Goal: Task Accomplishment & Management: Manage account settings

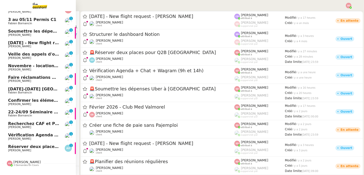
scroll to position [30, 0]
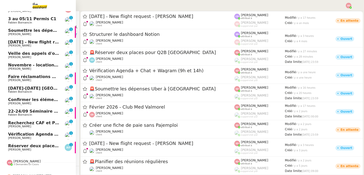
click at [40, 147] on span "Réserver deux places pour Q2B [GEOGRAPHIC_DATA]" at bounding box center [68, 146] width 120 height 5
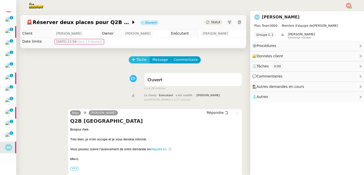
click at [136, 61] on span "Tâche" at bounding box center [141, 60] width 10 height 6
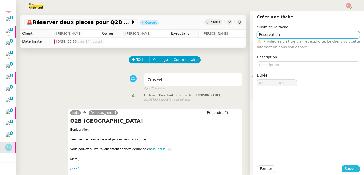
type input "Réservation"
click at [352, 171] on span "Sauver" at bounding box center [351, 169] width 12 height 6
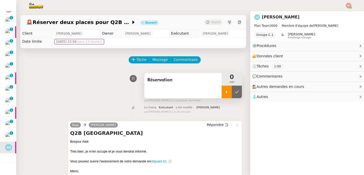
click at [225, 94] on icon at bounding box center [227, 92] width 4 height 4
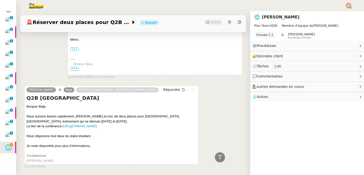
scroll to position [153, 0]
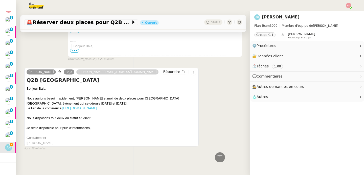
click at [86, 106] on link "https://q2b.qcware.com/conference/2025-paris" at bounding box center [79, 108] width 35 height 4
click at [167, 69] on span "Répondre" at bounding box center [171, 71] width 17 height 5
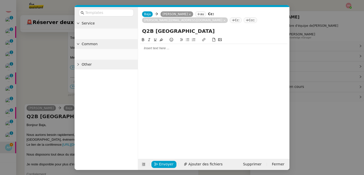
scroll to position [191, 0]
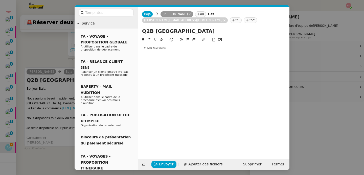
click at [154, 46] on div at bounding box center [213, 48] width 147 height 5
click at [198, 11] on div "Baja Baja Alek Hasoyan au Cc: filipe@teamg.ch Cc: Ccc:" at bounding box center [214, 17] width 152 height 20
click at [198, 14] on nz-tag "au" at bounding box center [200, 14] width 11 height 6
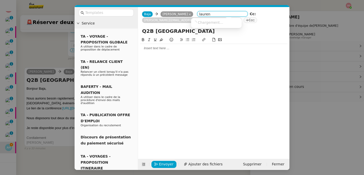
type input "laurene"
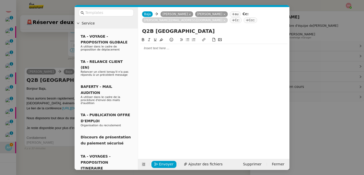
click at [161, 52] on div at bounding box center [213, 48] width 147 height 9
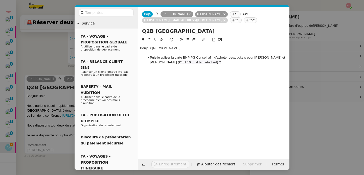
scroll to position [228, 0]
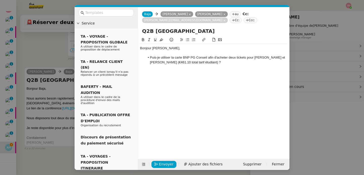
click at [44, 121] on nz-modal-container "Service TA - VOYAGE - PROPOSITION GLOBALE A utiliser dans le cadre de propositi…" at bounding box center [182, 87] width 364 height 175
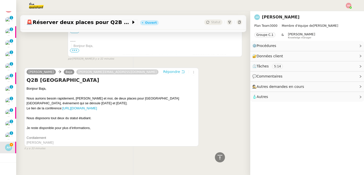
scroll to position [227, 0]
click at [47, 106] on div "Le lien de la conférence: https://q2b.qcware.com/conference/2025-paris" at bounding box center [112, 108] width 170 height 5
copy div "Le lien de la conférence: https://q2b.qcware.com/conference/2025-paris"
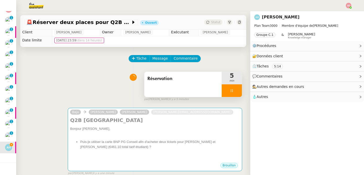
scroll to position [0, 0]
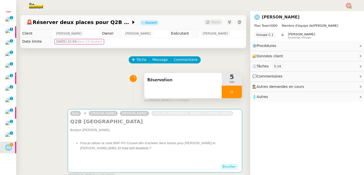
click at [131, 130] on div "Bonjour Laurene," at bounding box center [155, 130] width 170 height 5
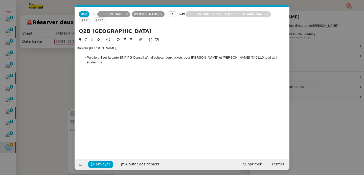
scroll to position [0, 11]
click at [90, 64] on div "Bonjour Laurene, Puis-je utiliser la carte BNP PG Conseil afin d'acheter deux t…" at bounding box center [182, 60] width 211 height 32
paste div
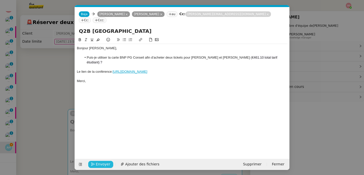
click at [102, 164] on span "Envoyer" at bounding box center [103, 165] width 14 height 6
click at [102, 164] on span "Confirmer l'envoi" at bounding box center [111, 165] width 30 height 6
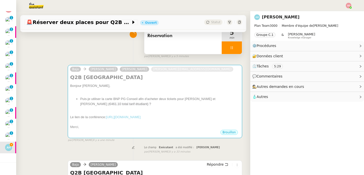
scroll to position [52, 0]
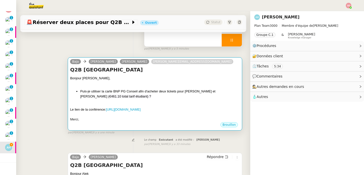
click at [195, 86] on div "Bonjour Laurene, Puis-je utiliser la carte BNP PG Conseil afin d'acheter deux t…" at bounding box center [155, 99] width 170 height 46
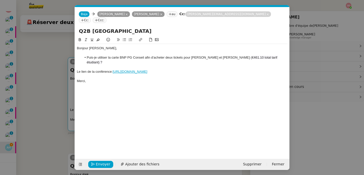
scroll to position [0, 11]
click at [65, 158] on nz-modal-container "Service TA - VOYAGE - PROPOSITION GLOBALE A utiliser dans le cadre de propositi…" at bounding box center [182, 87] width 364 height 175
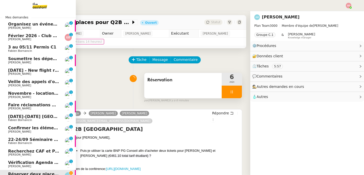
scroll to position [0, 0]
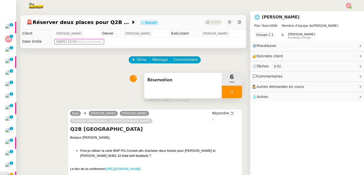
click at [229, 93] on div at bounding box center [232, 92] width 20 height 13
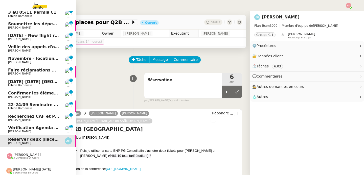
scroll to position [40, 0]
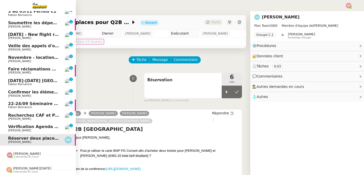
click at [33, 124] on span "Vérification Agenda + Chat + Wagram (9h et 14h)" at bounding box center [65, 126] width 114 height 5
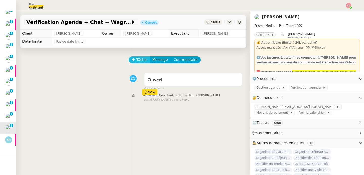
click at [141, 59] on span "Tâche" at bounding box center [141, 60] width 10 height 6
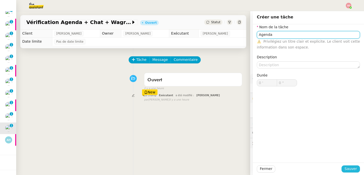
type input "Agenda"
click at [354, 168] on button "Sauver" at bounding box center [351, 169] width 18 height 7
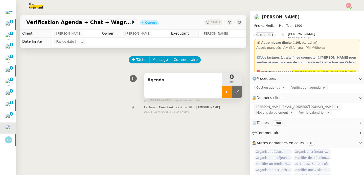
click at [222, 93] on div at bounding box center [227, 92] width 10 height 13
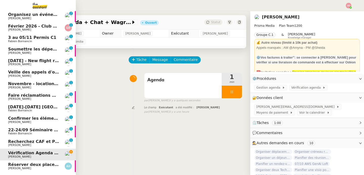
scroll to position [40, 0]
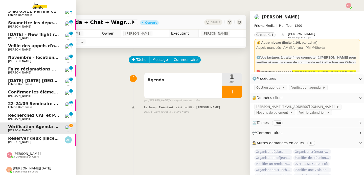
click at [13, 152] on span "[PERSON_NAME]" at bounding box center [26, 154] width 27 height 4
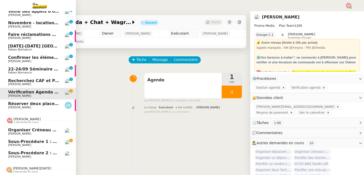
scroll to position [75, 0]
click at [16, 118] on span "[PERSON_NAME]" at bounding box center [26, 119] width 27 height 4
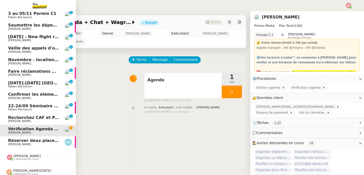
scroll to position [40, 0]
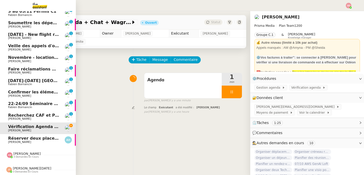
click at [32, 113] on span "Recherchez CAF et Pajemploi" at bounding box center [41, 115] width 67 height 5
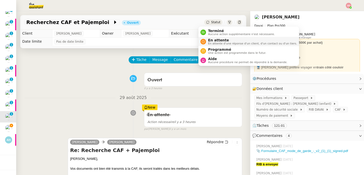
click at [214, 39] on span "En attente" at bounding box center [252, 40] width 89 height 4
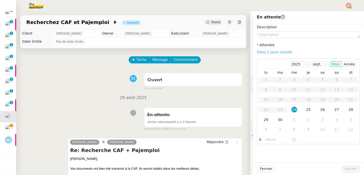
click at [279, 53] on link "Dans 2 jours ouvrés" at bounding box center [274, 52] width 35 height 4
type input "07:00"
click at [306, 128] on div "9" at bounding box center [309, 130] width 6 height 6
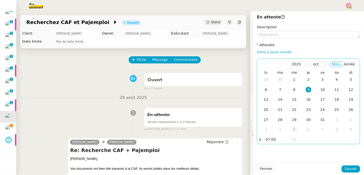
click at [292, 129] on div "5" at bounding box center [295, 130] width 6 height 6
click at [292, 99] on div "12" at bounding box center [295, 100] width 6 height 6
click at [349, 167] on span "Sauver" at bounding box center [351, 169] width 12 height 6
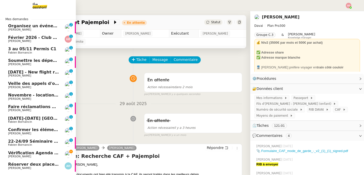
click at [54, 144] on span "Fabien Bornancin" at bounding box center [33, 145] width 51 height 3
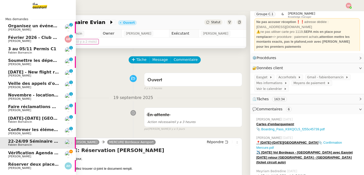
click at [46, 151] on span "Vérification Agenda + Chat + Wagram (9h et 14h)" at bounding box center [65, 153] width 114 height 5
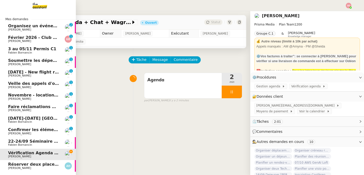
scroll to position [19, 0]
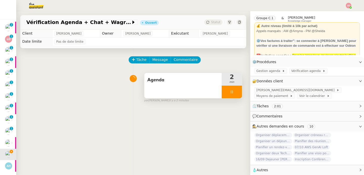
click at [230, 91] on icon at bounding box center [232, 92] width 4 height 4
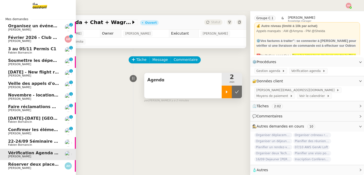
click at [34, 132] on span "[PERSON_NAME]" at bounding box center [33, 133] width 51 height 3
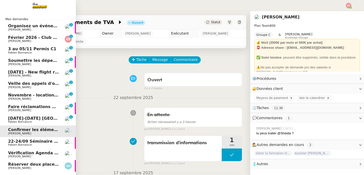
click at [19, 23] on link "Organisez un événement Maurice N'Diaye 0 1 2 3 4 5 6 7 8 9" at bounding box center [38, 28] width 76 height 12
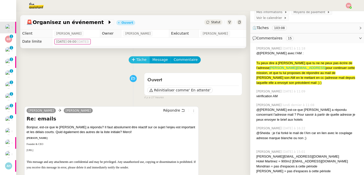
click at [132, 61] on icon at bounding box center [134, 60] width 4 height 4
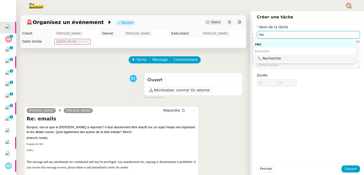
click at [273, 59] on div "🔍 Recherche" at bounding box center [305, 58] width 97 height 5
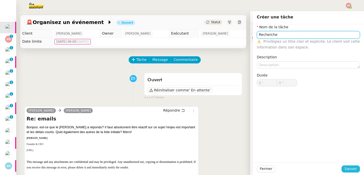
type input "Recherche"
click at [347, 168] on span "Sauver" at bounding box center [351, 169] width 12 height 6
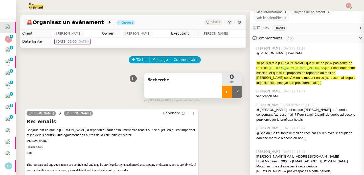
click at [222, 92] on div at bounding box center [227, 92] width 10 height 13
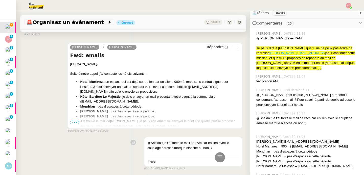
scroll to position [2590, 0]
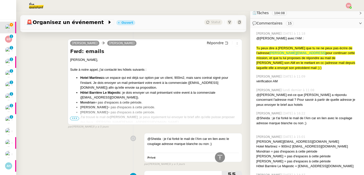
click at [75, 115] on ul "Hotel Martinez a un espace qui est déjà sur option par un client, 900m2, mais s…" at bounding box center [155, 99] width 170 height 49
click at [75, 117] on span "•••" at bounding box center [74, 119] width 9 height 4
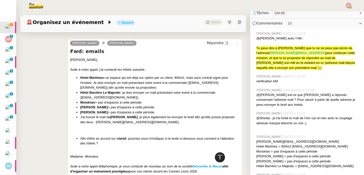
click at [217, 156] on icon at bounding box center [220, 158] width 6 height 6
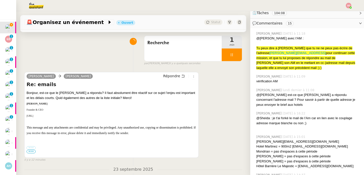
scroll to position [0, 0]
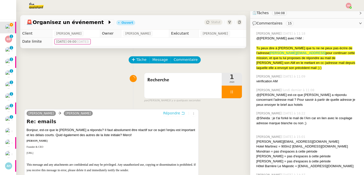
click at [165, 111] on span "Répondre" at bounding box center [171, 113] width 17 height 5
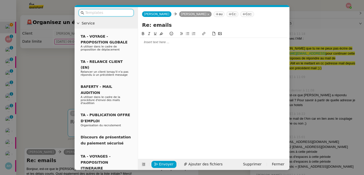
click at [171, 46] on div at bounding box center [213, 42] width 147 height 9
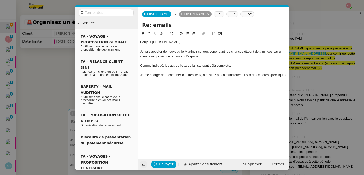
click at [142, 163] on icon at bounding box center [144, 165] width 4 height 4
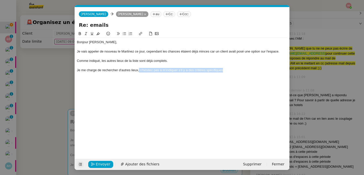
drag, startPoint x: 139, startPoint y: 71, endPoint x: 232, endPoint y: 72, distance: 93.8
click at [232, 72] on div "Je me charge de rechercher d'autres lieux, n'hésitez pas à m'indiquer s'il y a …" at bounding box center [182, 70] width 211 height 5
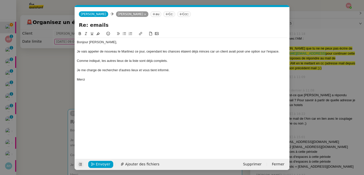
click at [158, 71] on div "Je me charge de rechercher d'autres lieux et vous tient informé." at bounding box center [182, 70] width 211 height 5
click at [31, 90] on nz-modal-container "Service TA - VOYAGE - PROPOSITION GLOBALE A utiliser dans le cadre de propositi…" at bounding box center [182, 87] width 364 height 175
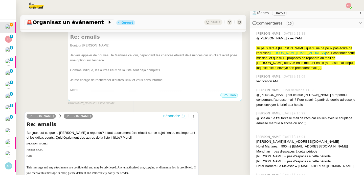
scroll to position [84, 0]
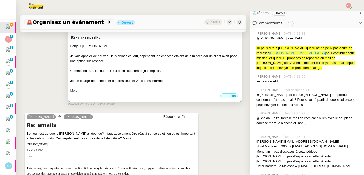
click at [160, 77] on div at bounding box center [155, 75] width 170 height 5
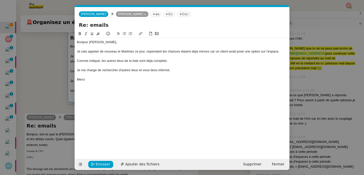
scroll to position [0, 11]
click at [100, 165] on span "Envoyer" at bounding box center [103, 165] width 14 height 6
click at [100, 165] on span "Confirmer l'envoi" at bounding box center [111, 165] width 30 height 6
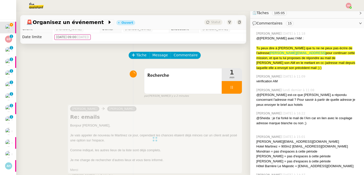
scroll to position [0, 0]
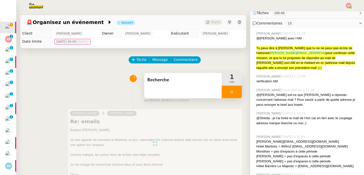
click at [229, 93] on div at bounding box center [232, 92] width 20 height 13
click at [235, 93] on icon at bounding box center [237, 92] width 4 height 4
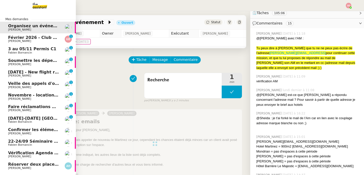
click at [17, 38] on span "Février 2026 - Club Med Valmorel" at bounding box center [46, 37] width 76 height 5
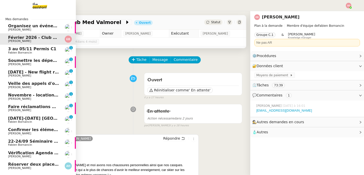
click at [16, 51] on span "Fabien Bornancin" at bounding box center [20, 52] width 24 height 3
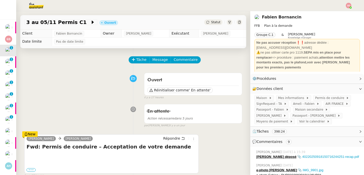
click at [33, 168] on label "•••" at bounding box center [31, 170] width 9 height 4
click at [0, 0] on input "•••" at bounding box center [0, 0] width 0 height 0
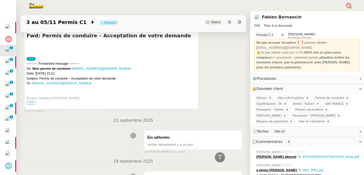
click at [32, 101] on span "•••" at bounding box center [31, 103] width 9 height 4
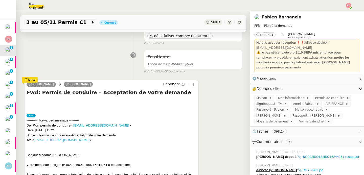
scroll to position [0, 0]
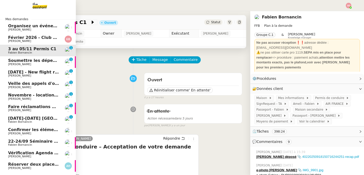
click at [18, 60] on span "Soumettre les dépenses Uber à [GEOGRAPHIC_DATA]" at bounding box center [68, 60] width 120 height 5
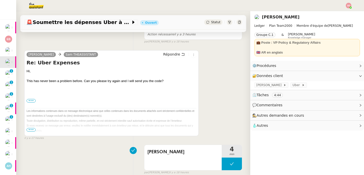
scroll to position [86, 0]
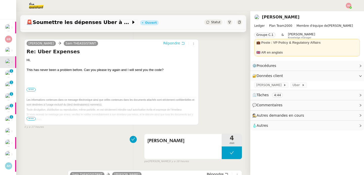
click at [171, 44] on span "Répondre" at bounding box center [171, 43] width 17 height 5
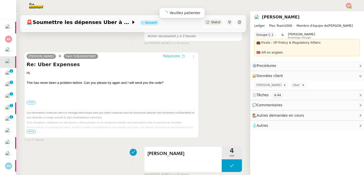
scroll to position [99, 0]
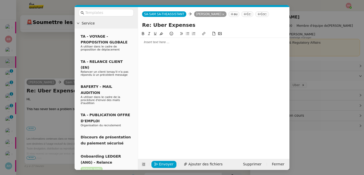
click at [170, 44] on div at bounding box center [213, 42] width 147 height 5
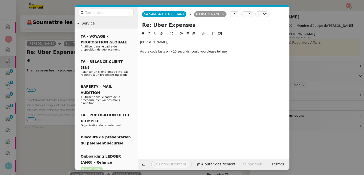
scroll to position [152, 0]
click at [58, 83] on nz-modal-container "Service TA - VOYAGE - PROPOSITION GLOBALE A utiliser dans le cadre de propositi…" at bounding box center [182, 87] width 364 height 175
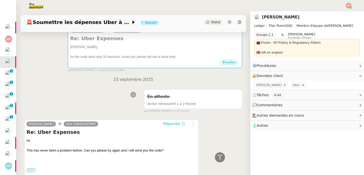
scroll to position [23, 0]
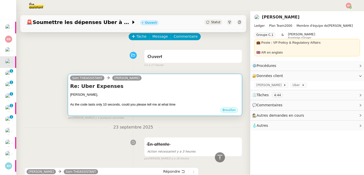
click at [159, 105] on div "As the code lasts only 10 seconds, could you please tell me at what time" at bounding box center [155, 104] width 170 height 5
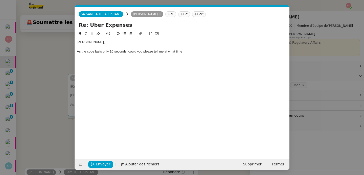
scroll to position [0, 11]
click at [195, 51] on div "As the code lasts only 10 seconds, could you please tell me at what time" at bounding box center [182, 51] width 211 height 5
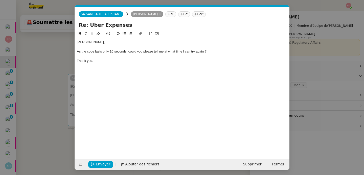
click at [212, 49] on div "As the code lasts only 10 seconds, could you please tell me at what time I can …" at bounding box center [182, 51] width 211 height 5
click at [125, 34] on icon at bounding box center [125, 34] width 4 height 4
click at [102, 165] on span "Envoyer" at bounding box center [103, 165] width 14 height 6
click at [102, 165] on span "Confirmer l'envoi" at bounding box center [111, 165] width 30 height 6
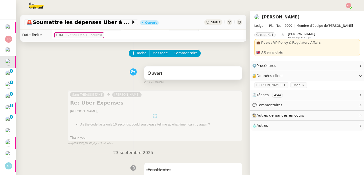
scroll to position [0, 0]
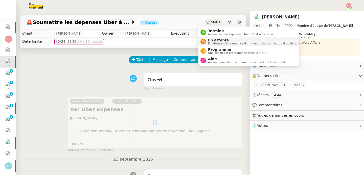
click at [202, 41] on icon at bounding box center [203, 41] width 3 height 3
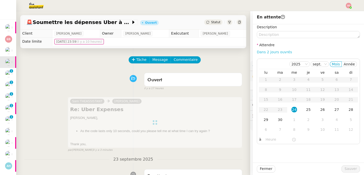
click at [265, 53] on link "Dans 2 jours ouvrés" at bounding box center [274, 52] width 35 height 4
type input "07:00"
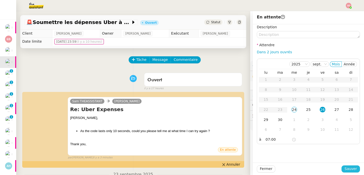
click at [352, 167] on span "Sauver" at bounding box center [351, 169] width 12 height 6
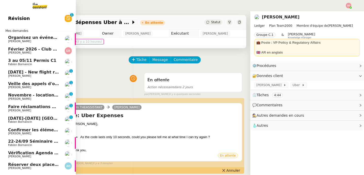
click at [20, 97] on span "Novembre - location appart [GEOGRAPHIC_DATA]" at bounding box center [64, 95] width 112 height 5
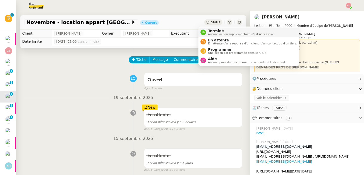
click at [201, 34] on div "Terminé Aucune action supplémentaire n'est nécessaire." at bounding box center [238, 32] width 74 height 7
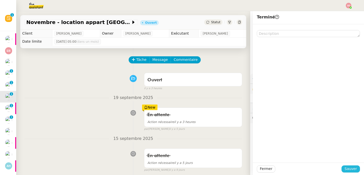
click at [351, 167] on span "Sauver" at bounding box center [351, 169] width 12 height 6
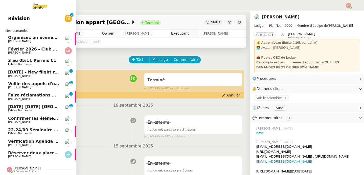
click at [52, 122] on span "[PERSON_NAME]" at bounding box center [33, 122] width 51 height 3
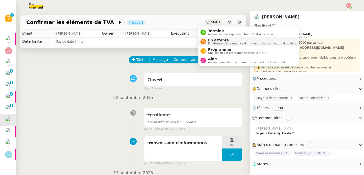
click at [203, 40] on icon at bounding box center [203, 41] width 3 height 3
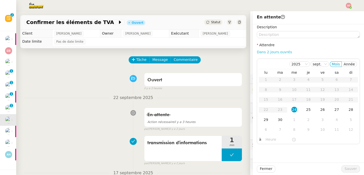
click at [261, 53] on link "Dans 2 jours ouvrés" at bounding box center [274, 52] width 35 height 4
type input "07:00"
click at [349, 169] on span "Sauver" at bounding box center [351, 169] width 12 height 6
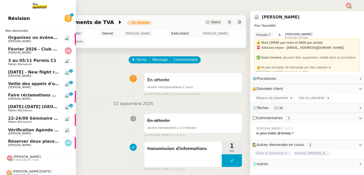
click at [61, 108] on link "25-28 sept Circuit Zandvoort Fabien Bornancin 0 1 2 3 4 5 6 7 8 9" at bounding box center [38, 109] width 76 height 12
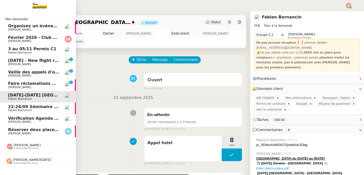
click at [50, 119] on span "Vérification Agenda + Chat + Wagram (9h et 14h)" at bounding box center [65, 118] width 114 height 5
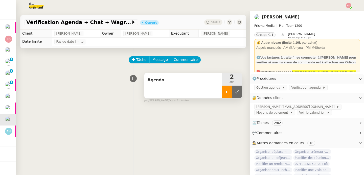
click at [222, 94] on div at bounding box center [227, 92] width 10 height 13
click at [230, 91] on icon at bounding box center [232, 92] width 4 height 4
click at [232, 91] on button at bounding box center [237, 92] width 10 height 13
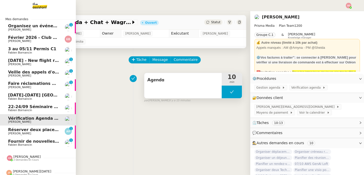
click at [18, 132] on span "Réserver deux places pour Q2B [GEOGRAPHIC_DATA]" at bounding box center [68, 129] width 120 height 5
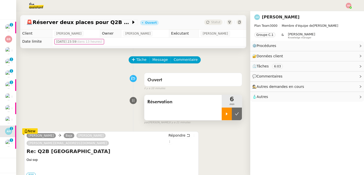
click at [225, 115] on icon at bounding box center [227, 114] width 4 height 4
click at [34, 5] on img at bounding box center [32, 5] width 39 height 11
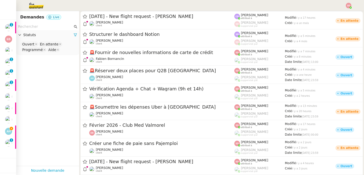
click at [45, 27] on input "text" at bounding box center [45, 27] width 55 height 6
type input "B"
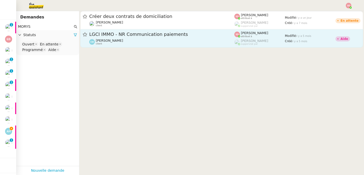
type input "MORYS"
click at [178, 40] on div "Claire Morysse client" at bounding box center [161, 42] width 145 height 7
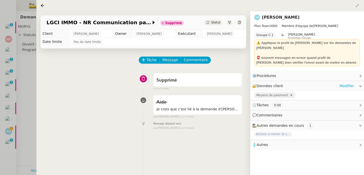
click at [279, 93] on span "Moyens de paiement" at bounding box center [273, 95] width 34 height 5
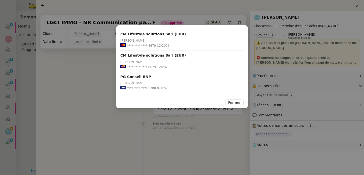
click at [152, 90] on span "**** **** **** 5708" at bounding box center [141, 88] width 29 height 5
copy span "5708"
click at [21, 112] on nz-modal-container "CM Lifestyle solutions Sarl (EUR) Claire Morysse **** **** **** 8679 12/2026 CM…" at bounding box center [182, 87] width 364 height 175
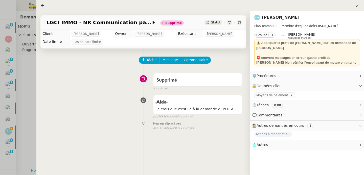
click at [20, 119] on div at bounding box center [182, 87] width 364 height 175
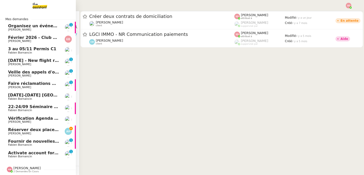
click at [14, 129] on span "Réserver deux places pour Q2B [GEOGRAPHIC_DATA]" at bounding box center [68, 129] width 120 height 5
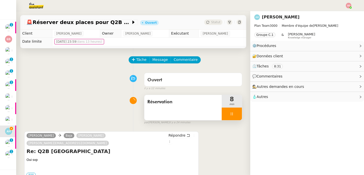
click at [232, 118] on div at bounding box center [232, 114] width 20 height 13
click at [232, 118] on button at bounding box center [237, 114] width 10 height 13
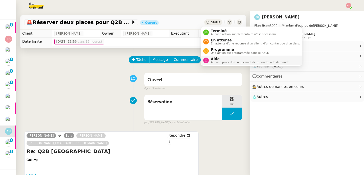
click at [211, 59] on span "Aide" at bounding box center [250, 59] width 79 height 4
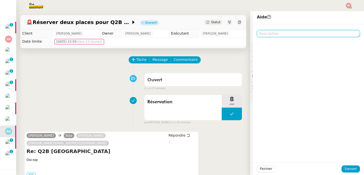
click at [274, 34] on textarea at bounding box center [308, 33] width 103 height 7
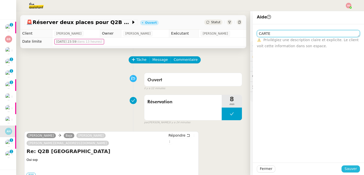
type textarea "CARTE"
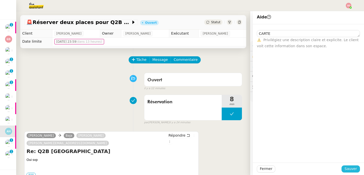
click at [345, 168] on span "Sauver" at bounding box center [351, 169] width 12 height 6
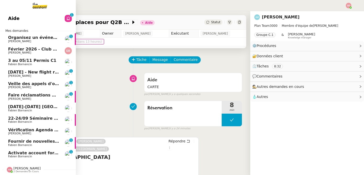
click at [45, 38] on span "Organisez un événement" at bounding box center [36, 37] width 57 height 5
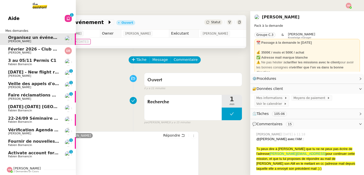
click at [29, 61] on span "3 au 05/11 Permis C1" at bounding box center [32, 60] width 48 height 5
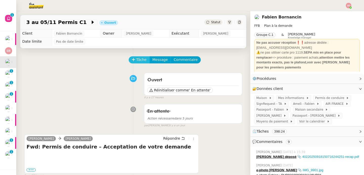
click at [136, 59] on span "Tâche" at bounding box center [141, 60] width 10 height 6
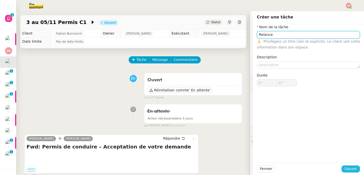
type input "Relance"
click at [352, 171] on span "Sauver" at bounding box center [351, 169] width 12 height 6
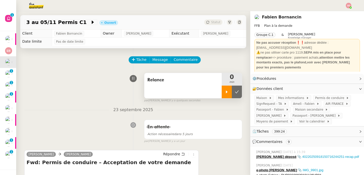
click at [222, 94] on div at bounding box center [227, 92] width 10 height 13
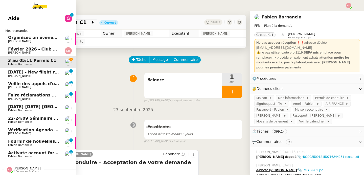
click at [31, 141] on span "Fournir de nouvelles informations de carte de crédit" at bounding box center [67, 141] width 119 height 5
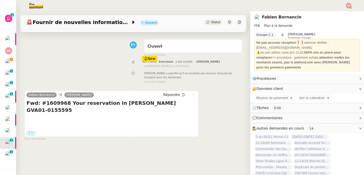
scroll to position [67, 0]
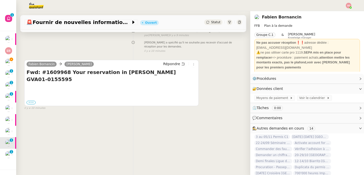
click at [32, 101] on label "•••" at bounding box center [31, 103] width 9 height 4
click at [0, 0] on input "•••" at bounding box center [0, 0] width 0 height 0
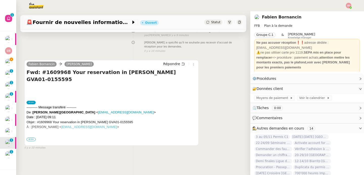
click at [33, 138] on span "•••" at bounding box center [31, 140] width 9 height 4
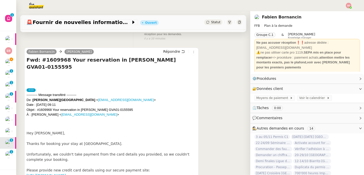
scroll to position [85, 0]
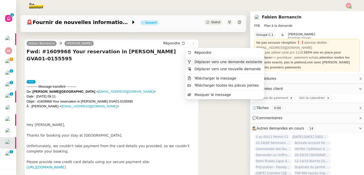
click at [195, 61] on span "Déplacer vers une demande existante" at bounding box center [229, 62] width 68 height 4
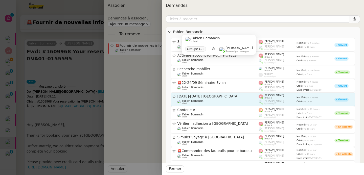
click at [214, 96] on span "[DATE]-[DATE] [GEOGRAPHIC_DATA]" at bounding box center [218, 97] width 81 height 4
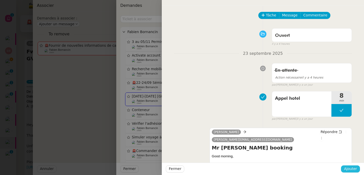
click at [352, 170] on span "Ajouter" at bounding box center [350, 169] width 13 height 6
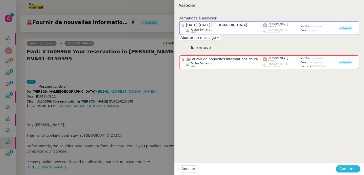
click at [349, 170] on span "Confirmer" at bounding box center [348, 169] width 18 height 6
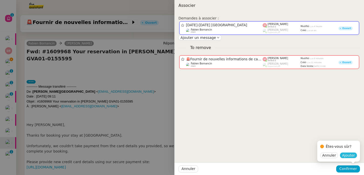
click at [353, 157] on span "Ajouter" at bounding box center [348, 155] width 13 height 5
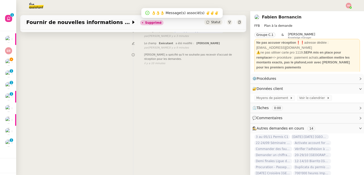
scroll to position [0, 0]
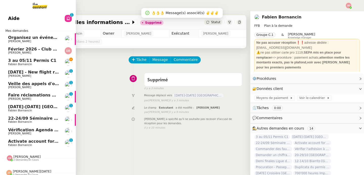
click at [9, 143] on span "Activate account for RUBY HOTELS" at bounding box center [47, 141] width 79 height 5
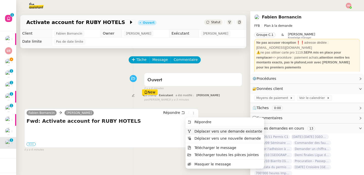
click at [200, 133] on span "Déplacer vers une demande existante" at bounding box center [229, 132] width 68 height 4
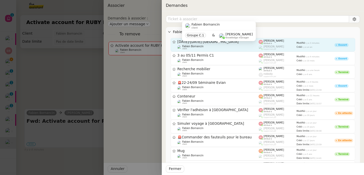
click at [201, 46] on span "Fabien Bornancin" at bounding box center [192, 46] width 21 height 3
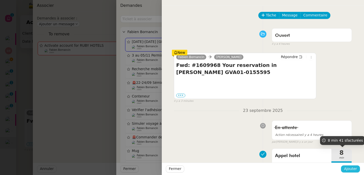
click at [352, 168] on span "Ajouter" at bounding box center [350, 169] width 13 height 6
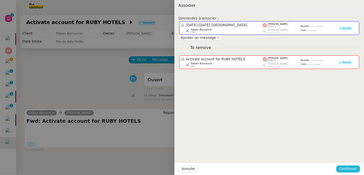
click at [352, 168] on span "Confirmer" at bounding box center [348, 169] width 18 height 6
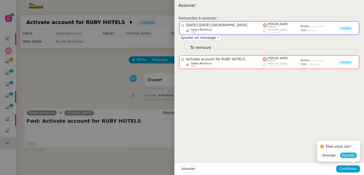
click at [352, 157] on span "Ajouter" at bounding box center [348, 155] width 13 height 5
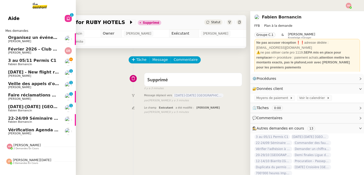
click at [38, 59] on span "3 au 05/11 Permis C1" at bounding box center [32, 60] width 48 height 5
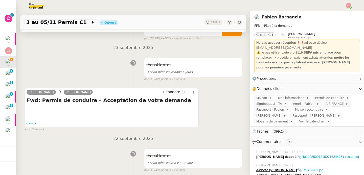
scroll to position [67, 0]
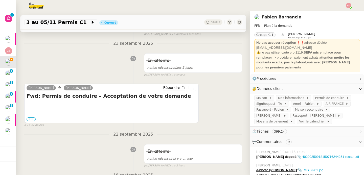
click at [31, 118] on label "•••" at bounding box center [31, 120] width 9 height 4
click at [0, 0] on input "•••" at bounding box center [0, 0] width 0 height 0
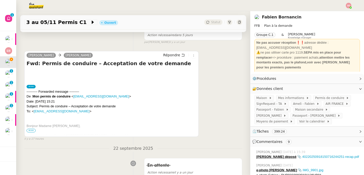
scroll to position [127, 0]
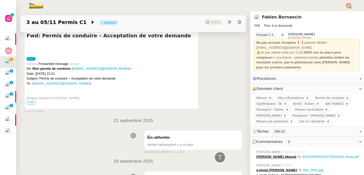
click at [32, 103] on span "•••" at bounding box center [31, 103] width 9 height 4
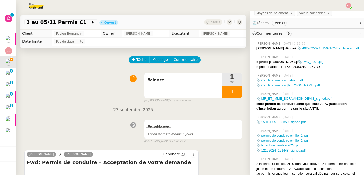
scroll to position [63, 0]
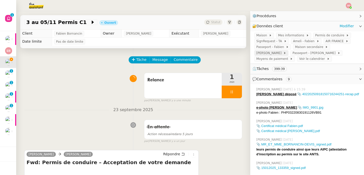
click at [267, 53] on span "ANTS Emilie" at bounding box center [269, 53] width 27 height 5
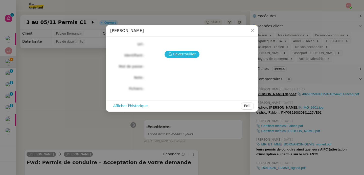
click at [191, 56] on span "Déverrouiller" at bounding box center [184, 54] width 23 height 6
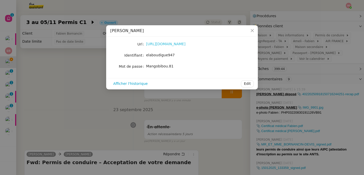
click at [168, 45] on link "https://moncompte.ants.gouv.fr/mon_espace" at bounding box center [165, 44] width 39 height 4
click at [73, 84] on nz-modal-container "ANTS Emilie Url https://moncompte.ants.gouv.fr/mon_espace Identifiant elaboudig…" at bounding box center [182, 87] width 364 height 175
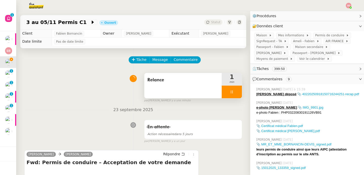
click at [166, 74] on div "Relance" at bounding box center [182, 85] width 77 height 25
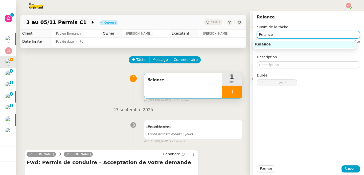
click at [279, 34] on input "Relance" at bounding box center [308, 34] width 103 height 7
type input "31 ""
type input "ANYS"
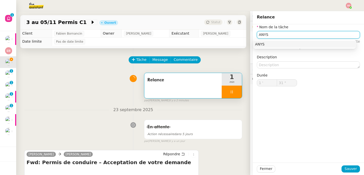
type input "32 ""
type input "AN"
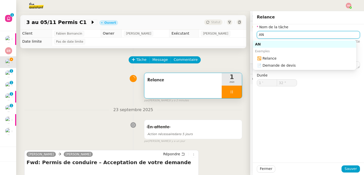
type input "33 ""
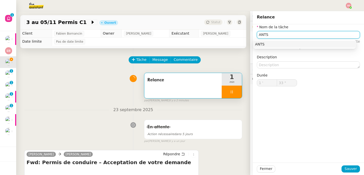
type input "ANTS E"
type input "34 ""
type input "ANTS Emilie"
type input "36 ""
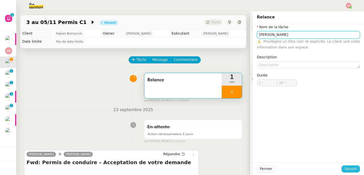
type input "ANTS Emilie"
click at [347, 168] on span "Sauver" at bounding box center [351, 169] width 12 height 6
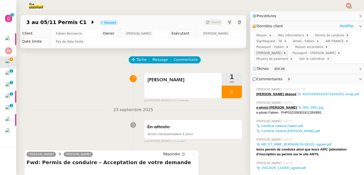
click at [257, 52] on span "ANTS Emilie" at bounding box center [269, 53] width 27 height 5
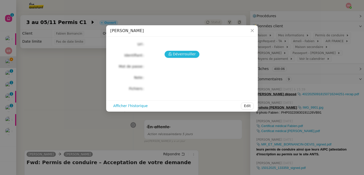
click at [188, 55] on span "Déverrouiller" at bounding box center [184, 54] width 23 height 6
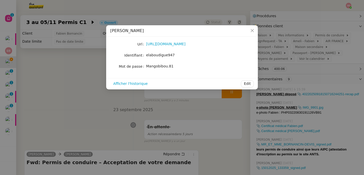
click at [162, 55] on span "elaboudigue947" at bounding box center [160, 55] width 29 height 4
copy span "elaboudigue947"
click at [158, 68] on span "Mangobibou.81" at bounding box center [159, 66] width 27 height 4
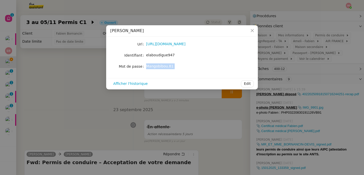
click at [158, 68] on span "Mangobibou.81" at bounding box center [159, 66] width 27 height 4
copy div "Mangobibou.81 Afficher l'historique Edit"
click at [53, 94] on nz-modal-container "ANTS Emilie Url https://moncompte.ants.gouv.fr/mon_espace Identifiant elaboudig…" at bounding box center [182, 87] width 364 height 175
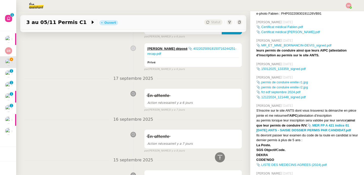
scroll to position [162, 0]
click at [288, 115] on strong "l'AIPC" at bounding box center [293, 116] width 10 height 4
copy strong "l'AIPC"
click at [177, 63] on div "ANTS Emilie déposé : 📎 40220250918150716244251-recap.pdf Privé" at bounding box center [193, 55] width 98 height 24
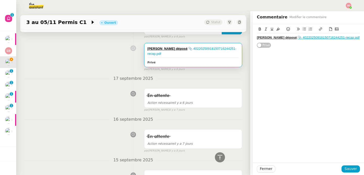
click at [354, 37] on div "ANTS Emilie déposé : 📎 40220250918150716244251-recap.pdf" at bounding box center [308, 37] width 103 height 5
click at [329, 27] on icon at bounding box center [331, 29] width 4 height 4
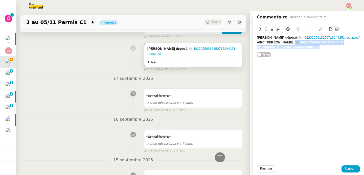
drag, startPoint x: 323, startPoint y: 47, endPoint x: 274, endPoint y: 44, distance: 48.9
click at [274, 44] on div "AIPC Emilie : 📎 40220250918150716244251-AttestationCerfa02InscriptionPermis.pdf" at bounding box center [308, 44] width 103 height 9
click at [258, 28] on icon at bounding box center [260, 29] width 4 height 4
drag, startPoint x: 272, startPoint y: 43, endPoint x: 253, endPoint y: 42, distance: 19.0
click at [253, 42] on div "40220250918150716244251-AttestationCerfa02InscriptionPermis.pdf ANTS Emilie dép…" at bounding box center [308, 40] width 111 height 33
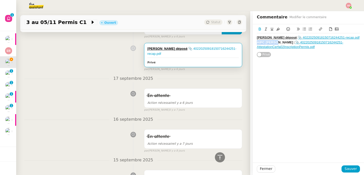
click at [270, 29] on icon at bounding box center [272, 29] width 4 height 4
click at [351, 169] on span "Sauver" at bounding box center [351, 169] width 12 height 6
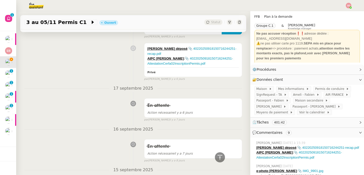
scroll to position [15, 0]
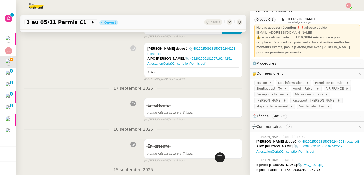
click at [217, 158] on icon at bounding box center [220, 158] width 6 height 6
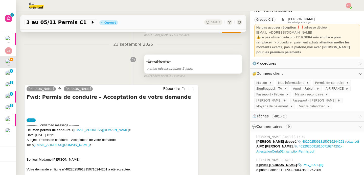
scroll to position [70, 0]
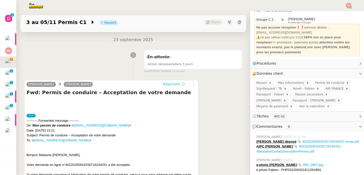
click at [171, 84] on span "Répondre" at bounding box center [171, 84] width 17 height 5
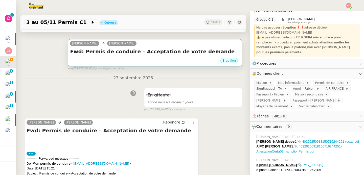
click at [148, 55] on div "Fwd: Permis de conduire – Acceptation de votre demande •••" at bounding box center [155, 53] width 170 height 10
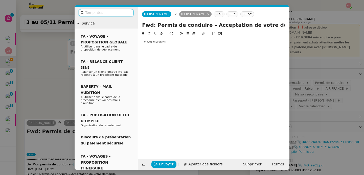
click at [159, 40] on div at bounding box center [213, 42] width 147 height 5
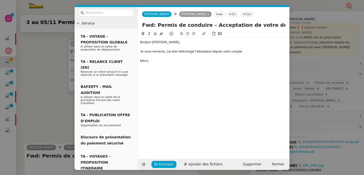
click at [45, 102] on nz-modal-container "Service TA - VOYAGE - PROPOSITION GLOBALE A utiliser dans le cadre de propositi…" at bounding box center [182, 87] width 364 height 175
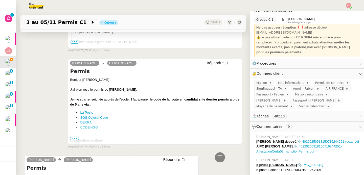
scroll to position [1296, 0]
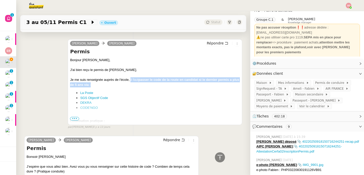
drag, startPoint x: 129, startPoint y: 84, endPoint x: 129, endPoint y: 95, distance: 10.9
click at [129, 95] on div "Bonjour Emilie, J'ai bien reçu le permis de Fabien. Je me suis renseignée auprè…" at bounding box center [155, 136] width 170 height 156
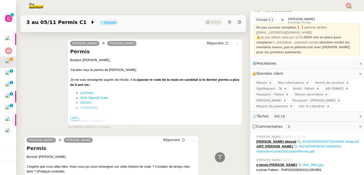
click at [70, 121] on span "•••" at bounding box center [74, 119] width 9 height 4
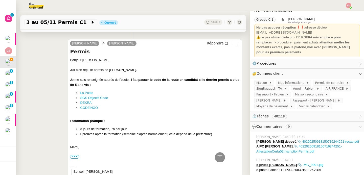
drag, startPoint x: 129, startPoint y: 85, endPoint x: 136, endPoint y: 94, distance: 11.2
click at [136, 94] on div "Bonjour Emilie, J'ai bien reçu le permis de Fabien. Je me suis renseignée auprè…" at bounding box center [155, 136] width 170 height 156
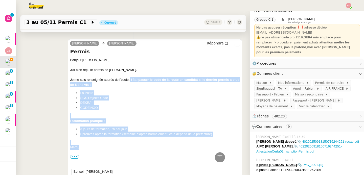
drag, startPoint x: 128, startPoint y: 84, endPoint x: 130, endPoint y: 154, distance: 70.3
click at [130, 154] on div "Bonjour Emilie, J'ai bien reçu le permis de Fabien. Je me suis renseignée auprè…" at bounding box center [155, 136] width 170 height 156
copy div "il faut passer le code de la route en candidat si le dernier permis a plus de 5…"
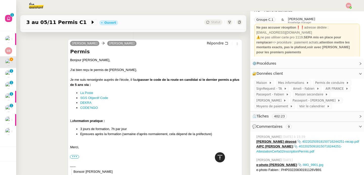
click at [217, 158] on icon at bounding box center [220, 158] width 6 height 6
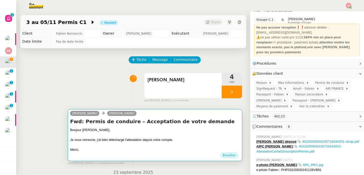
scroll to position [0, 0]
click at [164, 133] on div at bounding box center [155, 135] width 170 height 5
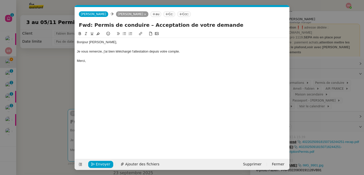
scroll to position [0, 11]
click at [195, 55] on div at bounding box center [182, 56] width 211 height 5
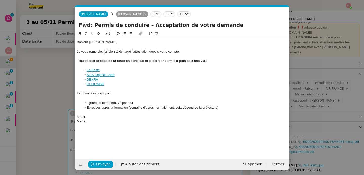
click at [77, 61] on nz-spin "Bonjour Emilie, Je vous remercie, j'ai bien téléchargé l'attestation depuis vot…" at bounding box center [182, 92] width 215 height 122
click at [78, 61] on div "il faut passer le code de la route en candidat si le dernier permis a plus de 5…" at bounding box center [182, 61] width 211 height 5
click at [116, 64] on div at bounding box center [182, 65] width 211 height 5
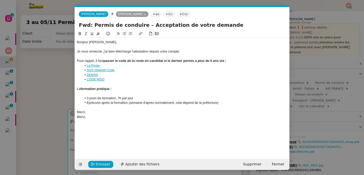
click at [111, 92] on div at bounding box center [182, 93] width 211 height 5
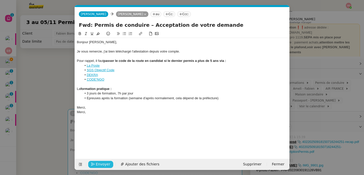
click at [102, 162] on span "Envoyer" at bounding box center [103, 165] width 14 height 6
click at [102, 162] on span "Confirmer l'envoi" at bounding box center [111, 165] width 30 height 6
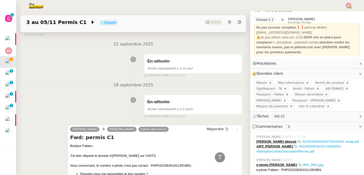
scroll to position [452, 0]
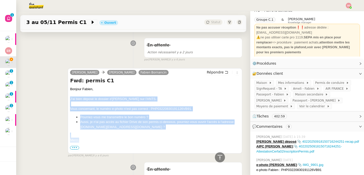
drag, startPoint x: 69, startPoint y: 105, endPoint x: 91, endPoint y: 146, distance: 46.6
click at [91, 146] on div "Bonjour Fabien, J'ai bien déposé le dossier d'Emilie sur l'ANTS. Vous concernan…" at bounding box center [155, 120] width 170 height 66
copy div "J'ai bien déposé le dossier d'Emilie sur l'ANTS. Vous concernant, le numéro e-p…"
click at [216, 75] on span "Répondre" at bounding box center [215, 72] width 17 height 5
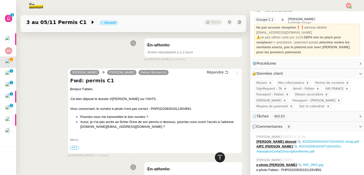
click at [217, 158] on icon at bounding box center [220, 158] width 6 height 6
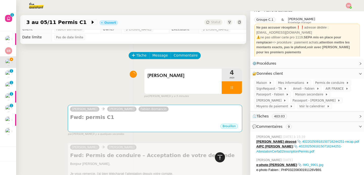
scroll to position [0, 0]
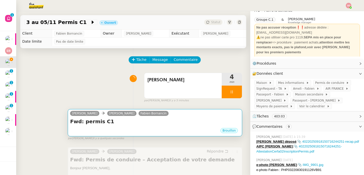
click at [127, 131] on div "Brouillon" at bounding box center [155, 132] width 170 height 8
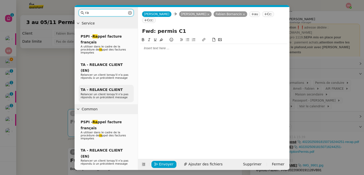
type input "ra"
click at [105, 93] on span "Relancer un client lorsqu'il n'a pas répondu à un précédent message" at bounding box center [105, 96] width 48 height 6
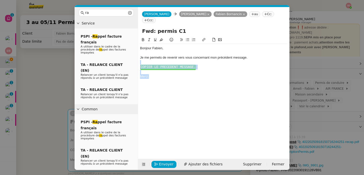
drag, startPoint x: 153, startPoint y: 74, endPoint x: 137, endPoint y: 56, distance: 23.7
click at [137, 56] on nz-layout "ra Service PSPI - Ra ppel facture français A utiliser dans le cadre de la procé…" at bounding box center [182, 88] width 215 height 163
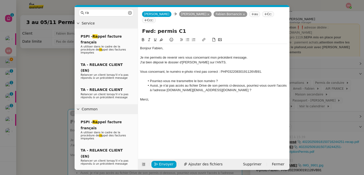
click at [146, 60] on div "J'ai bien déposé le dossier d'Emilie sur l'ANTS." at bounding box center [213, 62] width 147 height 5
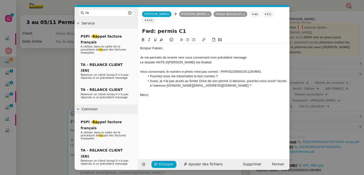
click at [140, 70] on div "Vous concernant, le numéro e-photo n'est pas correct : PHP03220830191126VB91." at bounding box center [213, 72] width 147 height 5
click at [142, 38] on icon at bounding box center [143, 40] width 4 height 4
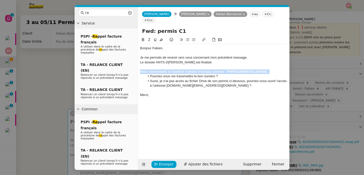
click at [172, 88] on div at bounding box center [213, 90] width 147 height 5
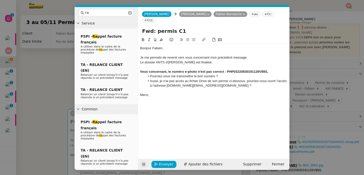
click at [143, 164] on icon at bounding box center [144, 165] width 4 height 4
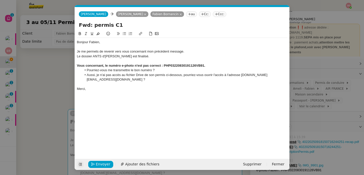
click at [132, 85] on div at bounding box center [182, 84] width 211 height 5
click at [99, 165] on span "Envoyer" at bounding box center [103, 165] width 14 height 6
click at [99, 165] on span "Confirmer l'envoi" at bounding box center [111, 165] width 30 height 6
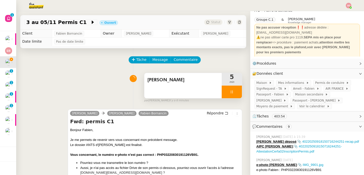
click at [230, 94] on div at bounding box center [232, 92] width 20 height 13
click at [232, 94] on button at bounding box center [237, 92] width 10 height 13
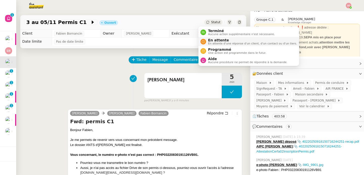
click at [201, 41] on nz-avatar at bounding box center [204, 42] width 6 height 6
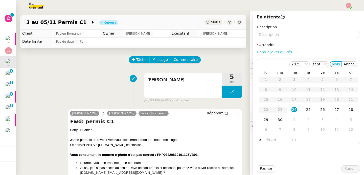
click at [271, 52] on link "Dans 2 jours ouvrés" at bounding box center [274, 52] width 35 height 4
type input "07:00"
click at [263, 122] on div "29" at bounding box center [266, 120] width 6 height 6
click at [346, 170] on span "Sauver" at bounding box center [351, 169] width 12 height 6
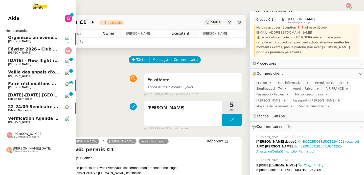
click at [20, 60] on span "[DATE] - New flight request - [PERSON_NAME]" at bounding box center [60, 60] width 104 height 5
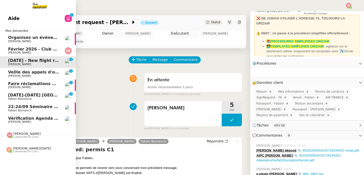
scroll to position [10, 0]
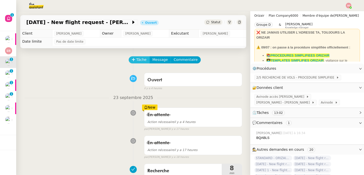
click at [137, 61] on span "Tâche" at bounding box center [141, 60] width 10 height 6
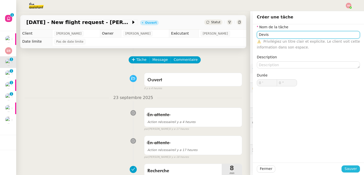
type input "Devis"
click at [351, 168] on span "Sauver" at bounding box center [351, 169] width 12 height 6
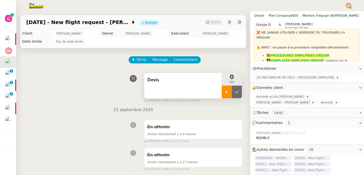
click at [225, 93] on icon at bounding box center [227, 92] width 4 height 4
click at [321, 104] on span "Avinode" at bounding box center [328, 102] width 14 height 5
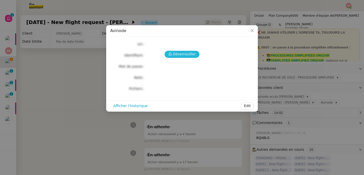
click at [184, 53] on span "Déverrouiller" at bounding box center [184, 54] width 23 height 6
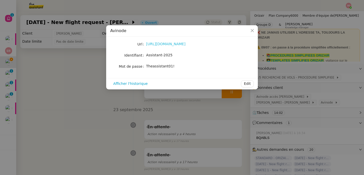
click at [169, 46] on link "https://marketplace.avinode.com/sso/mvc/login" at bounding box center [165, 44] width 39 height 4
click at [157, 69] on div "Theassistant01!" at bounding box center [188, 66] width 84 height 6
copy div "Theassistant01! Afficher l'historique Edit"
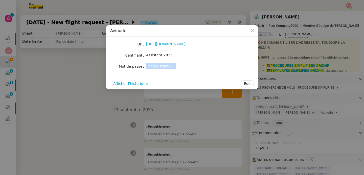
scroll to position [10, 0]
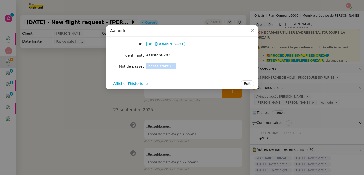
click at [302, 109] on nz-modal-container "Avinode Url https://marketplace.avinode.com/sso/mvc/login Identifiant Assistant…" at bounding box center [182, 87] width 364 height 175
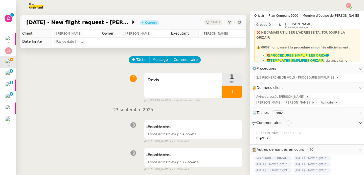
click at [259, 139] on div "BQABLS" at bounding box center [308, 138] width 104 height 5
copy div "BQABLS"
click at [314, 120] on span "💬 Commentaires 1" at bounding box center [303, 123] width 102 height 6
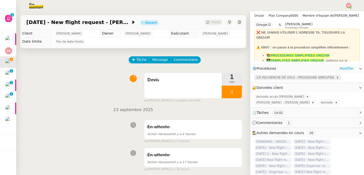
click at [297, 77] on span "2/5 RECHERCHE DE VOLS - PROCEDURE SIMPLIFIEE" at bounding box center [296, 77] width 80 height 5
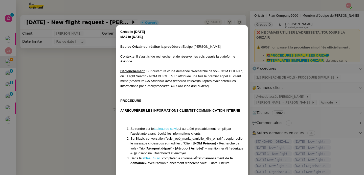
click at [161, 129] on link "tableau de suivi" at bounding box center [165, 129] width 23 height 4
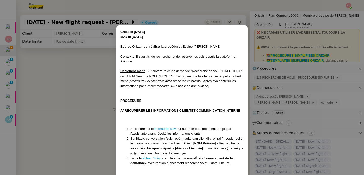
click at [85, 91] on nz-modal-container "Créée le 01/04/25 MAJ le 09/07/2025 Équipe Orizair qui réalise la procédure : É…" at bounding box center [182, 87] width 364 height 175
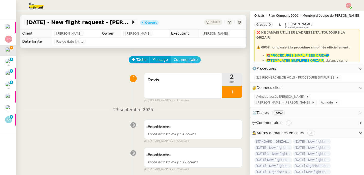
click at [185, 59] on span "Commentaire" at bounding box center [186, 60] width 24 height 6
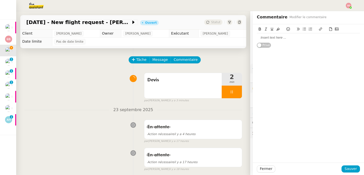
click at [332, 29] on icon at bounding box center [331, 29] width 4 height 4
click at [355, 169] on span "Sauver" at bounding box center [351, 169] width 12 height 6
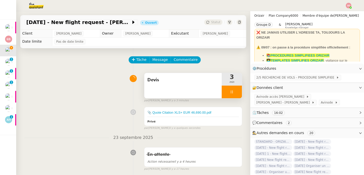
click at [237, 89] on div at bounding box center [232, 92] width 20 height 13
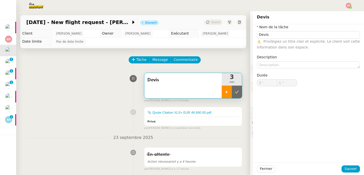
click at [237, 89] on button at bounding box center [237, 92] width 10 height 13
type input "Devis"
type input "3 '"
type input "1 ""
type input "Devis"
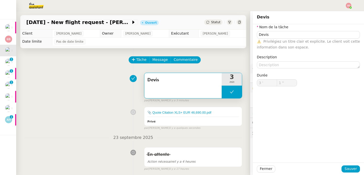
type input "3 '"
type input "1 ""
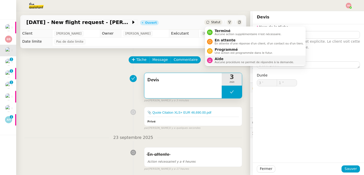
click at [215, 58] on span "Aide" at bounding box center [254, 59] width 79 height 4
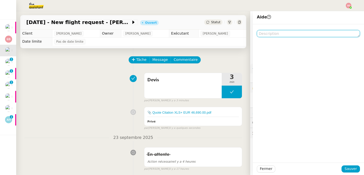
click at [274, 33] on textarea at bounding box center [308, 33] width 103 height 7
type textarea "&"
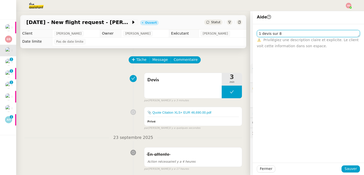
type textarea "1 devis sur 8"
click at [332, 34] on textarea "1 devis sur 8" at bounding box center [308, 33] width 103 height 7
type textarea "1 devis sur 8 accepté"
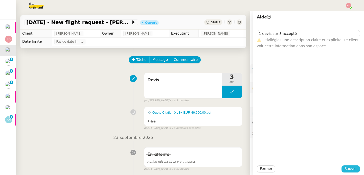
click at [354, 167] on span "Sauver" at bounding box center [351, 169] width 12 height 6
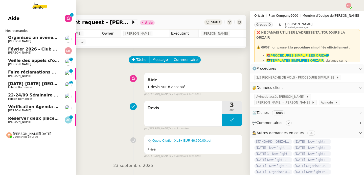
click at [15, 123] on span "[PERSON_NAME]" at bounding box center [19, 121] width 23 height 3
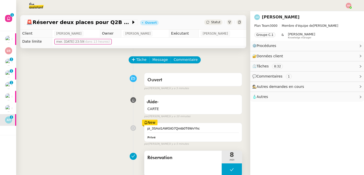
click at [229, 166] on button at bounding box center [232, 170] width 20 height 13
click at [227, 167] on div at bounding box center [227, 170] width 10 height 13
click at [269, 100] on div "🧴 Autres" at bounding box center [307, 97] width 114 height 10
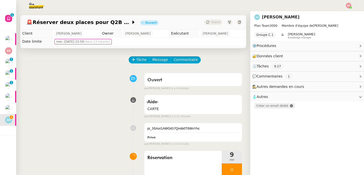
click at [269, 108] on span "Créer un email dédié" at bounding box center [272, 106] width 32 height 4
click at [268, 107] on icon "button" at bounding box center [268, 105] width 3 height 3
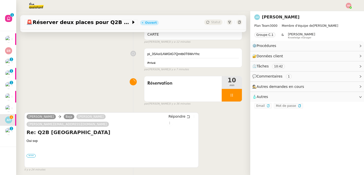
scroll to position [361, 0]
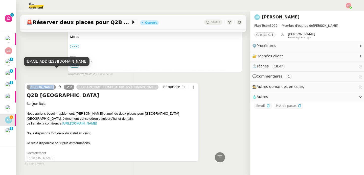
drag, startPoint x: 26, startPoint y: 73, endPoint x: 47, endPoint y: 73, distance: 20.7
click at [47, 85] on link "[PERSON_NAME]" at bounding box center [41, 87] width 29 height 5
copy link "[PERSON_NAME]"
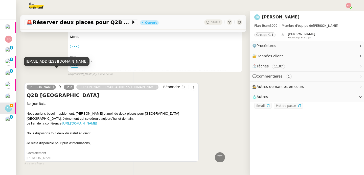
click at [39, 64] on div "alek@teamg.ch" at bounding box center [57, 61] width 66 height 9
copy div "alek@teamg.ch"
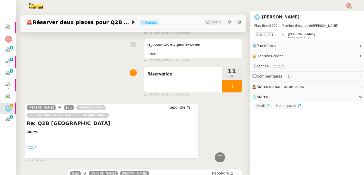
scroll to position [0, 0]
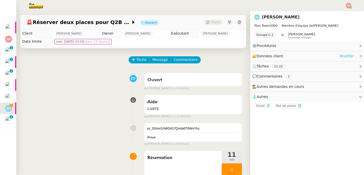
click at [353, 56] on link "Modifier" at bounding box center [347, 56] width 14 height 6
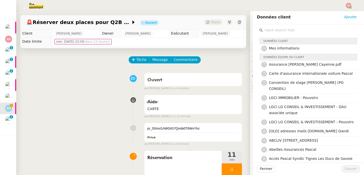
click at [293, 32] on input "text" at bounding box center [310, 30] width 95 height 7
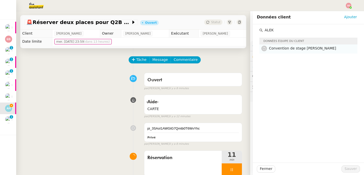
type input "ALEK"
click at [306, 49] on span "Convention de stage Alek HASOYAN" at bounding box center [302, 48] width 67 height 4
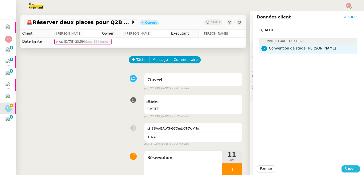
click at [356, 169] on span "Sauver" at bounding box center [351, 169] width 12 height 6
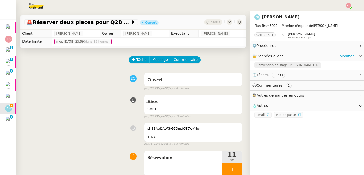
click at [284, 64] on span "Convention de stage Alek HASOYAN" at bounding box center [285, 65] width 59 height 5
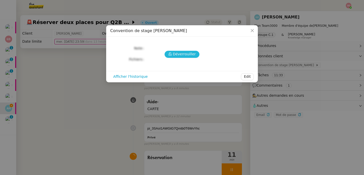
click at [170, 55] on icon at bounding box center [170, 54] width 3 height 3
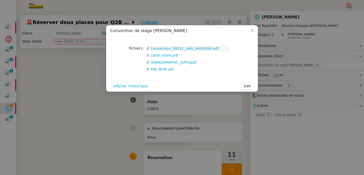
click at [163, 47] on link "Convention_58531_Alek_HASOYAN.pdf" at bounding box center [190, 49] width 80 height 6
click at [62, 89] on nz-modal-container "Convention de stage Alek HASOYAN Fichiers Upload Convention_58531_Alek_HASOYAN.…" at bounding box center [182, 87] width 364 height 175
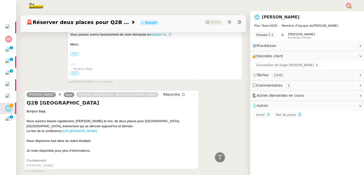
scroll to position [364, 0]
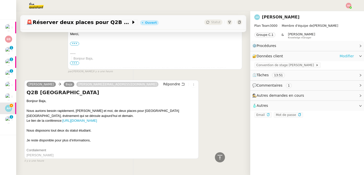
click at [340, 54] on link "Modifier" at bounding box center [347, 56] width 14 height 6
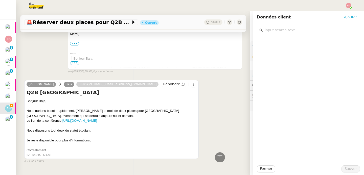
click at [300, 27] on input "text" at bounding box center [310, 30] width 95 height 7
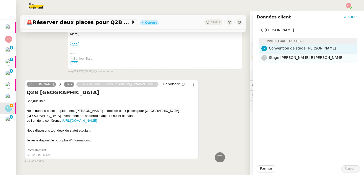
type input "FILIPE"
click at [313, 56] on span "Stage Filipe Barros E Silva Costa" at bounding box center [306, 58] width 75 height 4
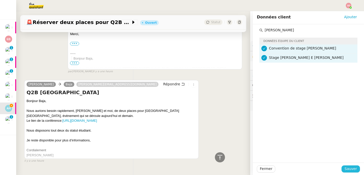
click at [346, 173] on button "Sauver" at bounding box center [351, 169] width 18 height 7
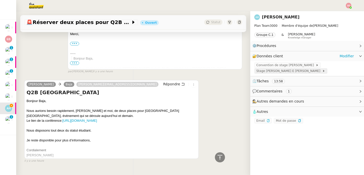
click at [288, 70] on span "Stage Filipe Barros E Silva Costa" at bounding box center [289, 71] width 66 height 5
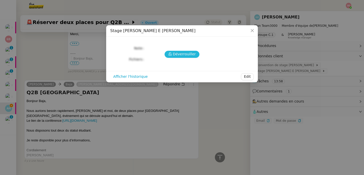
click at [171, 53] on icon at bounding box center [170, 54] width 3 height 3
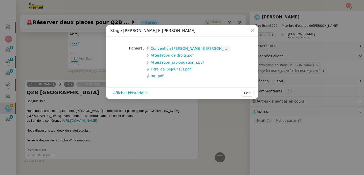
click at [170, 48] on link "Convention Filipe Barros E Silva Costa.pdf" at bounding box center [190, 49] width 80 height 6
click at [183, 57] on link "Attestation de droits.pdf" at bounding box center [190, 56] width 80 height 6
click at [77, 80] on nz-modal-container "Stage Filipe Barros E Silva Costa Fichiers Upload Convention Filipe Barros E Si…" at bounding box center [182, 87] width 364 height 175
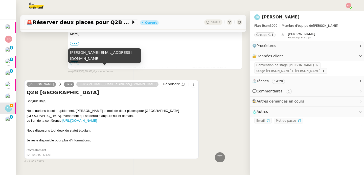
click at [82, 61] on div "filipe@teamg.ch" at bounding box center [104, 55] width 73 height 15
copy div "filipe@teamg.ch"
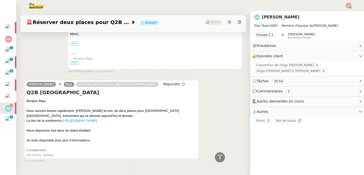
click at [238, 24] on icon at bounding box center [239, 22] width 3 height 3
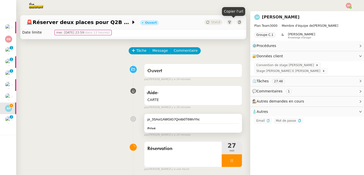
scroll to position [75, 0]
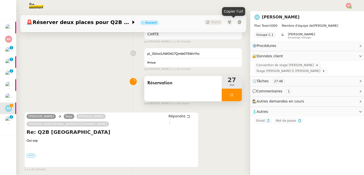
click at [232, 95] on div at bounding box center [232, 95] width 20 height 13
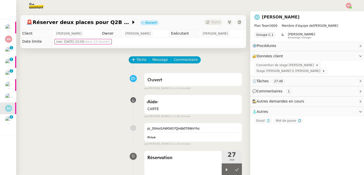
scroll to position [47, 0]
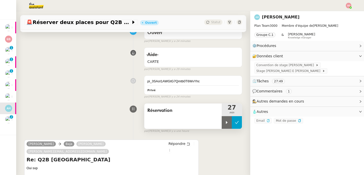
click at [235, 121] on icon at bounding box center [237, 123] width 4 height 4
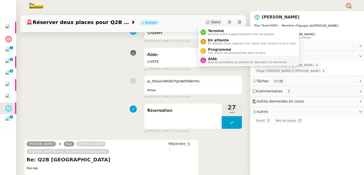
click at [211, 62] on span "Aucune procédure ne permet de répondre à la demande." at bounding box center [247, 62] width 79 height 3
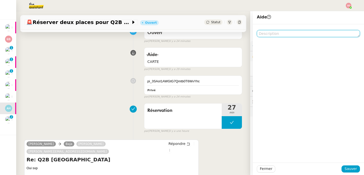
click at [295, 35] on textarea at bounding box center [308, 33] width 103 height 7
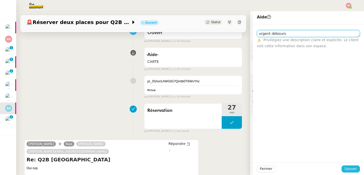
type textarea "urgent débours"
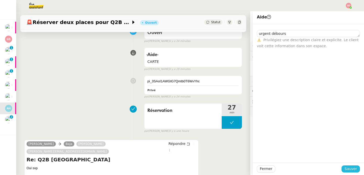
click at [352, 170] on span "Sauver" at bounding box center [351, 169] width 12 height 6
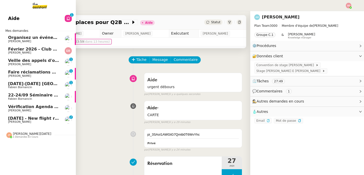
click at [17, 119] on span "[DATE] - New flight request - [PERSON_NAME]" at bounding box center [60, 118] width 104 height 5
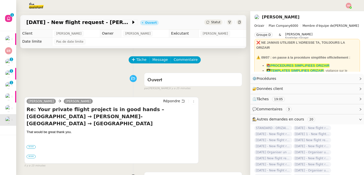
click at [78, 71] on div "Ouvert false par Meyriam B. il y a 25 minutes" at bounding box center [133, 81] width 218 height 20
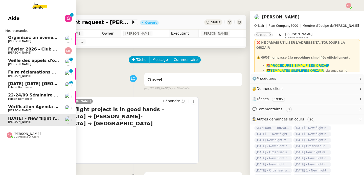
click at [26, 61] on span "Veille des appels d'offre - septembre 2025" at bounding box center [56, 60] width 97 height 5
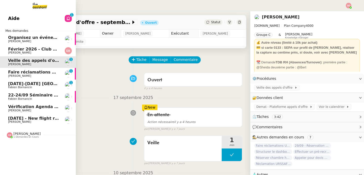
click at [42, 17] on link "Aide 0 1 2 3 4 5 6 7 8 9" at bounding box center [38, 19] width 76 height 12
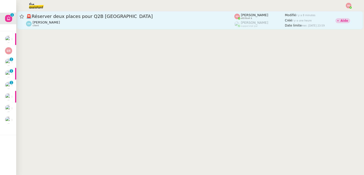
click at [161, 21] on div "Alek Hasoyan client" at bounding box center [130, 23] width 208 height 7
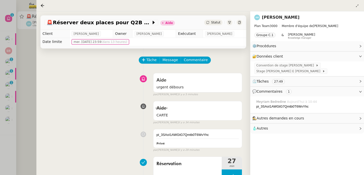
click at [26, 73] on div at bounding box center [182, 87] width 364 height 175
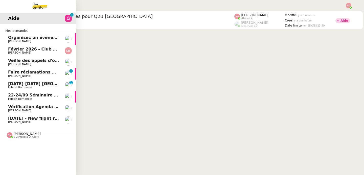
click at [10, 137] on div "Amyna Mehrez 1 demandes en cours" at bounding box center [24, 135] width 34 height 7
click at [43, 58] on link "Veille des appels d'offre - septembre 2025 Lydie Laulon" at bounding box center [38, 62] width 76 height 12
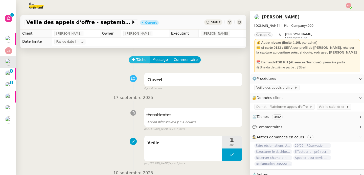
click at [139, 60] on span "Tâche" at bounding box center [141, 60] width 10 height 6
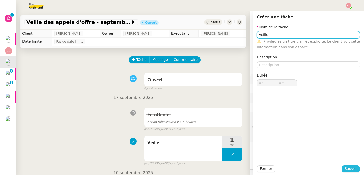
type input "Veille"
click at [347, 166] on button "Sauver" at bounding box center [351, 169] width 18 height 7
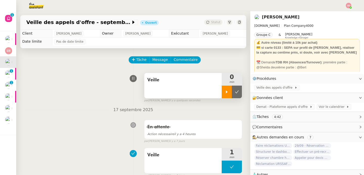
click at [225, 93] on icon at bounding box center [227, 92] width 4 height 4
click at [282, 109] on span "Demat - Plateforme appels d'offre" at bounding box center [282, 106] width 53 height 5
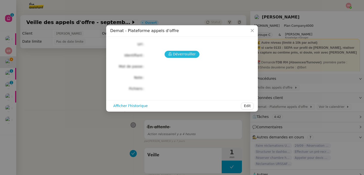
click at [184, 55] on span "Déverrouiller" at bounding box center [184, 54] width 23 height 6
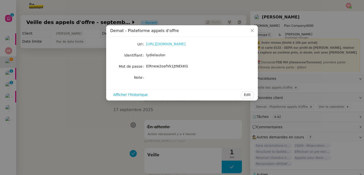
click at [180, 44] on link "https://demat-ampa.fr/?page=Entreprise.EntrepriseAdvancedSearch&searchAnnCons" at bounding box center [165, 44] width 39 height 4
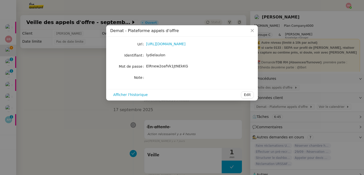
click at [78, 98] on nz-modal-container "Demat - Plateforme appels d'offre Url https://demat-ampa.fr/?page=Entreprise.En…" at bounding box center [182, 87] width 364 height 175
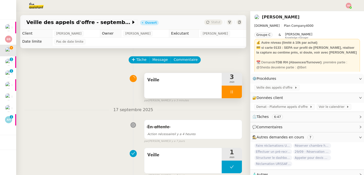
click at [237, 94] on div at bounding box center [232, 92] width 20 height 13
click at [237, 94] on button at bounding box center [237, 92] width 10 height 13
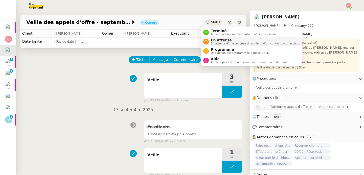
click at [212, 41] on span "En attente" at bounding box center [255, 40] width 89 height 4
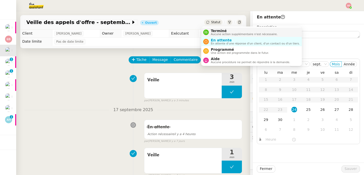
click at [211, 30] on span "Terminé" at bounding box center [244, 31] width 67 height 4
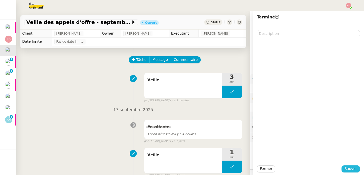
click at [345, 167] on span "Sauver" at bounding box center [351, 169] width 12 height 6
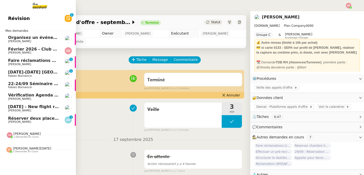
click at [13, 120] on span "Réserver deux places pour Q2B [GEOGRAPHIC_DATA]" at bounding box center [68, 118] width 120 height 5
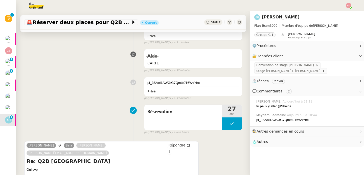
scroll to position [112, 0]
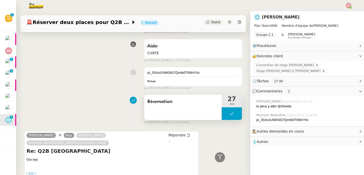
click at [222, 112] on button at bounding box center [232, 113] width 20 height 13
click at [225, 113] on icon at bounding box center [227, 114] width 4 height 4
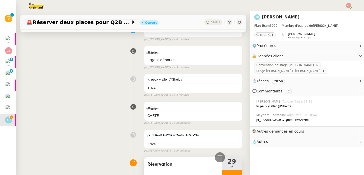
scroll to position [0, 0]
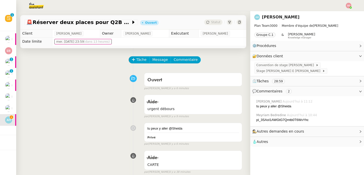
click at [70, 34] on span "[PERSON_NAME]" at bounding box center [68, 33] width 25 height 5
copy span "Hasoyan"
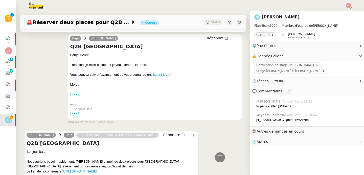
scroll to position [377, 0]
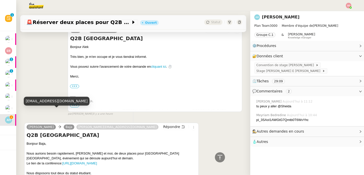
click at [47, 103] on div "alek@teamg.ch" at bounding box center [57, 101] width 66 height 9
copy div "alek@teamg.ch"
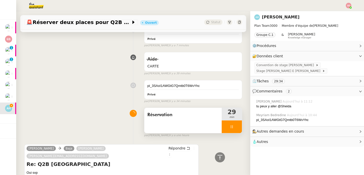
scroll to position [0, 0]
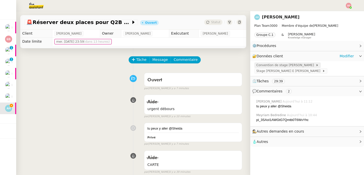
click at [265, 66] on span "Convention de stage Alek HASOYAN" at bounding box center [285, 65] width 59 height 5
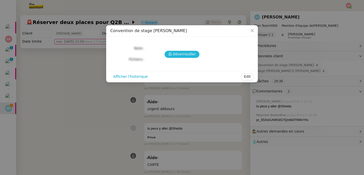
click at [175, 56] on span "Déverrouiller" at bounding box center [184, 54] width 23 height 6
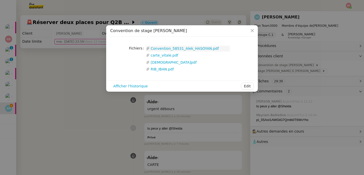
click at [174, 48] on link "Convention_58531_Alek_HASOYAN.pdf" at bounding box center [190, 49] width 80 height 6
click at [66, 88] on nz-modal-container "Convention de stage Alek HASOYAN Fichiers Upload Convention_58531_Alek_HASOYAN.…" at bounding box center [182, 87] width 364 height 175
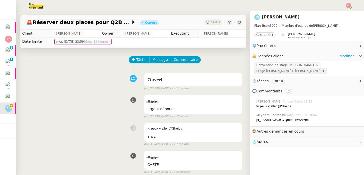
click at [283, 71] on span "Stage Filipe Barros E Silva Costa" at bounding box center [289, 71] width 66 height 5
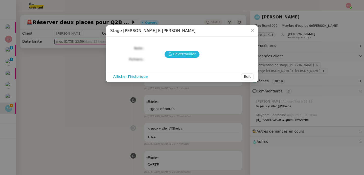
click at [183, 51] on span "Déverrouiller" at bounding box center [184, 54] width 23 height 6
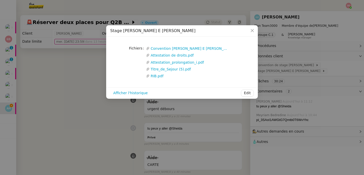
click at [124, 31] on span "Stage Filipe Barros E Silva Costa" at bounding box center [152, 30] width 85 height 5
copy span "Filipe"
drag, startPoint x: 133, startPoint y: 32, endPoint x: 177, endPoint y: 32, distance: 44.0
click at [177, 32] on div "Stage Filipe Barros E Silva Costa" at bounding box center [182, 31] width 144 height 6
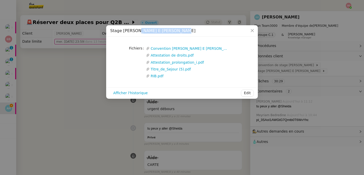
copy span "Barros E Silva Costa"
click at [59, 65] on nz-modal-container "Stage Filipe Barros E Silva Costa Fichiers Upload Convention Filipe Barros E Si…" at bounding box center [182, 87] width 364 height 175
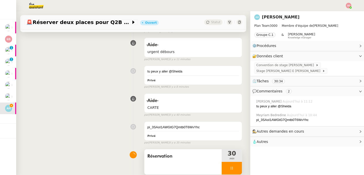
scroll to position [148, 0]
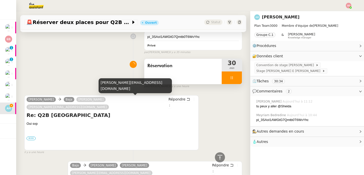
click at [110, 89] on div "filipe@teamg.ch" at bounding box center [135, 85] width 73 height 15
copy div "filipe@teamg.ch"
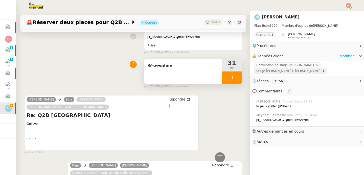
click at [290, 71] on span "Stage Filipe Barros E Silva Costa" at bounding box center [289, 71] width 66 height 5
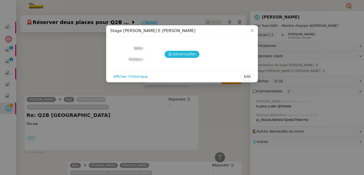
click at [179, 52] on span "Déverrouiller" at bounding box center [184, 54] width 23 height 6
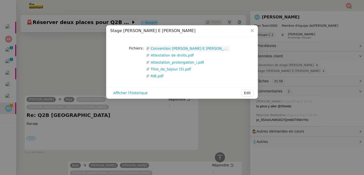
click at [173, 50] on link "Convention Filipe Barros E Silva Costa.pdf" at bounding box center [190, 49] width 80 height 6
click at [68, 84] on nz-modal-container "Stage Filipe Barros E Silva Costa Fichiers Upload Convention Filipe Barros E Si…" at bounding box center [182, 87] width 364 height 175
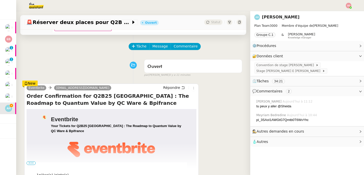
scroll to position [80, 0]
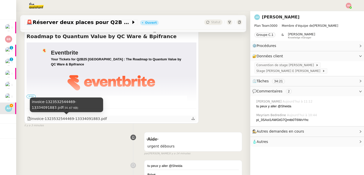
click at [81, 119] on div "invoice-1323532544469-13334091883.pdf" at bounding box center [67, 119] width 80 height 6
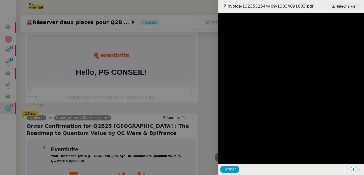
scroll to position [177, 0]
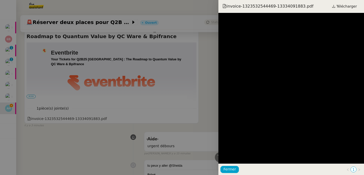
click at [83, 141] on div at bounding box center [182, 87] width 364 height 175
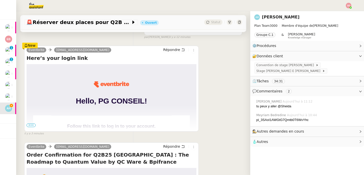
scroll to position [45, 0]
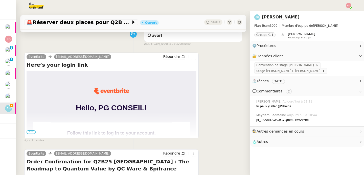
click at [207, 140] on div "Eventbrite baja.t5rn@theassistant.com Répondre Here’s your login link Hello, PG…" at bounding box center [133, 95] width 218 height 95
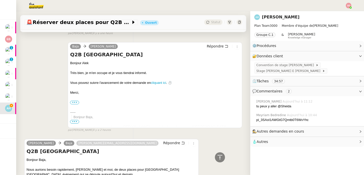
scroll to position [580, 0]
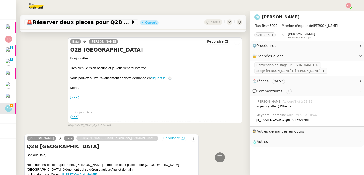
click at [172, 136] on span "Répondre" at bounding box center [171, 138] width 17 height 5
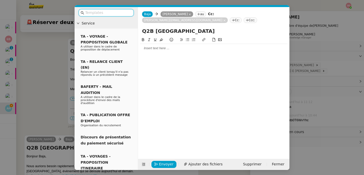
scroll to position [619, 0]
click at [163, 45] on div at bounding box center [213, 48] width 147 height 9
click at [201, 165] on span "Ajouter des fichiers" at bounding box center [205, 165] width 34 height 6
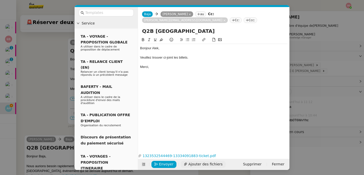
scroll to position [664, 0]
click at [165, 163] on span "Envoyer" at bounding box center [166, 165] width 14 height 6
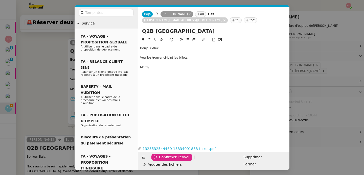
click at [165, 160] on span "Confirmer l'envoi" at bounding box center [174, 158] width 30 height 6
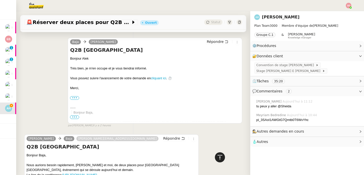
click at [217, 158] on icon at bounding box center [220, 158] width 6 height 6
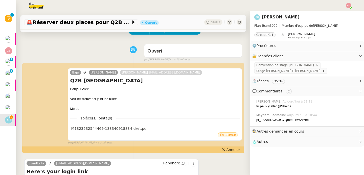
scroll to position [42, 0]
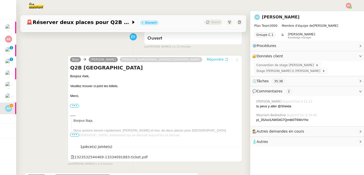
click at [212, 59] on span "Répondre" at bounding box center [215, 59] width 17 height 5
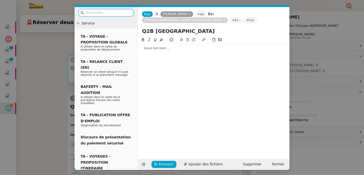
click at [191, 46] on div at bounding box center [213, 48] width 147 height 5
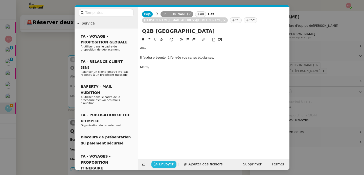
click at [167, 165] on span "Envoyer" at bounding box center [166, 165] width 14 height 6
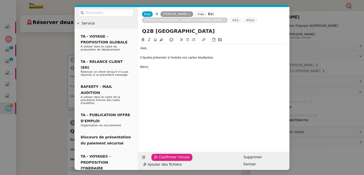
click at [167, 160] on span "Confirmer l'envoi" at bounding box center [174, 158] width 30 height 6
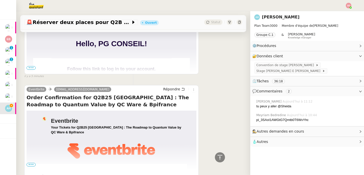
scroll to position [367, 0]
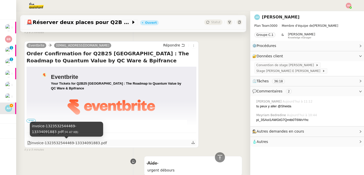
click at [77, 146] on div "invoice-1323532544469-13334091883.pdf" at bounding box center [67, 143] width 80 height 6
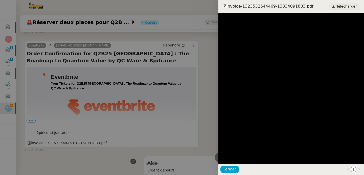
click at [338, 5] on link "Télécharger" at bounding box center [344, 6] width 31 height 7
click at [180, 118] on div at bounding box center [182, 87] width 364 height 175
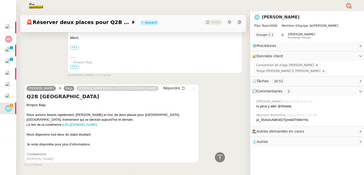
scroll to position [848, 0]
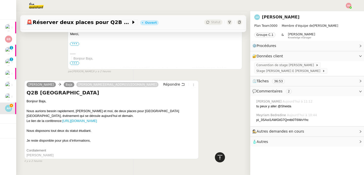
click at [215, 157] on div at bounding box center [220, 158] width 10 height 10
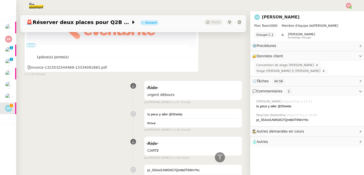
scroll to position [529, 0]
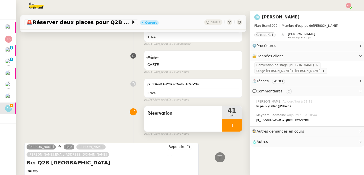
click at [229, 123] on div at bounding box center [232, 125] width 20 height 13
click at [232, 123] on button at bounding box center [237, 125] width 10 height 13
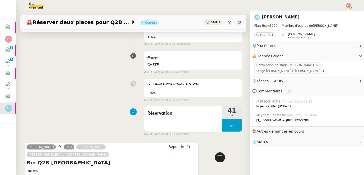
click at [218, 159] on icon at bounding box center [220, 158] width 6 height 6
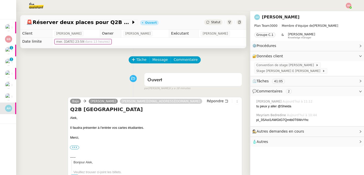
scroll to position [0, 0]
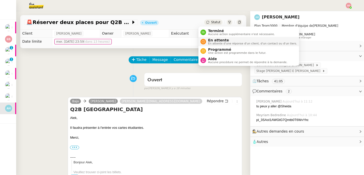
click at [202, 39] on nz-avatar at bounding box center [204, 42] width 6 height 6
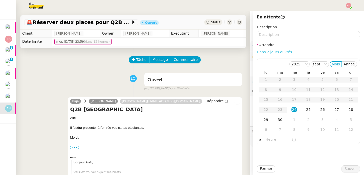
click at [280, 52] on link "Dans 2 jours ouvrés" at bounding box center [274, 52] width 35 height 4
type input "07:00"
click at [307, 108] on div "25" at bounding box center [309, 110] width 6 height 6
click at [345, 167] on span "Sauver" at bounding box center [351, 169] width 12 height 6
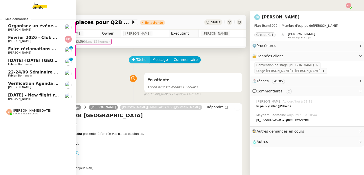
drag, startPoint x: 40, startPoint y: 60, endPoint x: 138, endPoint y: 60, distance: 97.4
click at [40, 60] on span "[DATE]-[DATE] [GEOGRAPHIC_DATA]" at bounding box center [48, 60] width 81 height 5
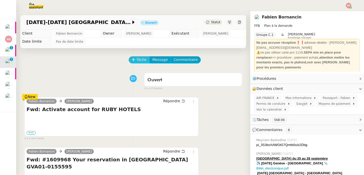
click at [138, 60] on span "Tâche" at bounding box center [141, 60] width 10 height 6
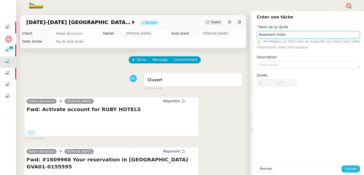
type input "Paiement hotel"
click at [345, 167] on span "Sauver" at bounding box center [351, 169] width 12 height 6
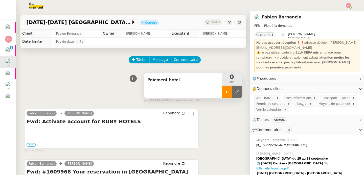
click at [222, 89] on div at bounding box center [227, 92] width 10 height 13
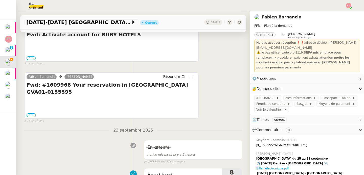
scroll to position [87, 0]
click at [32, 114] on label "•••" at bounding box center [31, 116] width 9 height 4
click at [0, 0] on input "•••" at bounding box center [0, 0] width 0 height 0
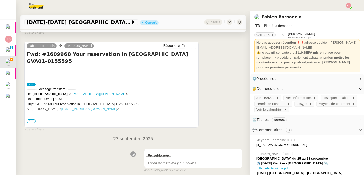
scroll to position [118, 0]
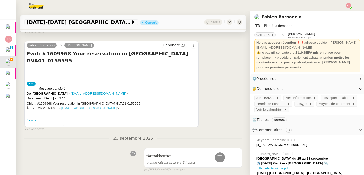
click at [30, 121] on span "•••" at bounding box center [31, 121] width 9 height 4
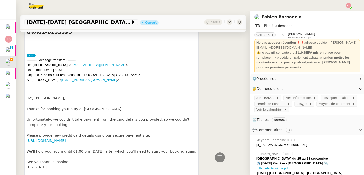
scroll to position [172, 0]
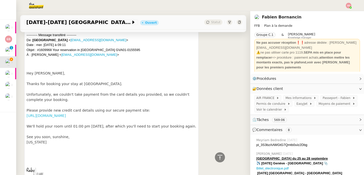
click at [66, 114] on link "https://www.ruby-hotels.com/en/direct-payment?reservation=GVA01-0155595" at bounding box center [46, 116] width 39 height 4
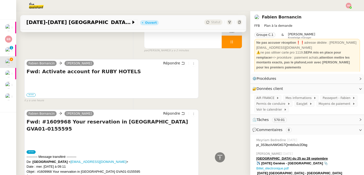
scroll to position [0, 0]
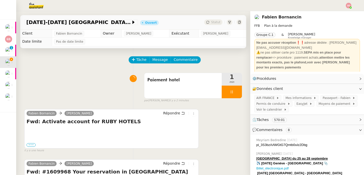
click at [30, 144] on label "•••" at bounding box center [31, 145] width 9 height 4
click at [0, 0] on input "•••" at bounding box center [0, 0] width 0 height 0
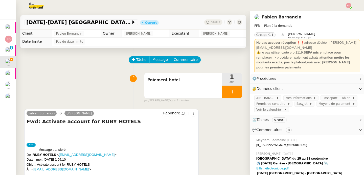
scroll to position [81, 0]
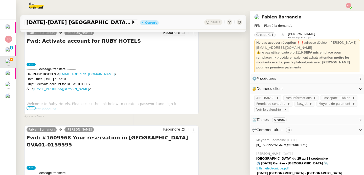
click at [33, 108] on span "•••" at bounding box center [31, 108] width 9 height 4
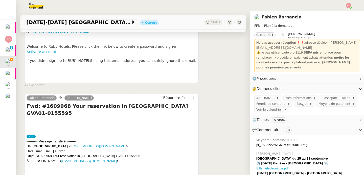
scroll to position [141, 0]
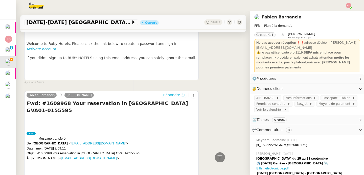
click at [169, 95] on span "Répondre" at bounding box center [171, 95] width 17 height 5
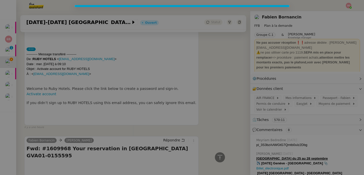
scroll to position [179, 0]
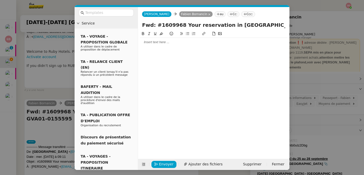
click at [159, 43] on div at bounding box center [213, 42] width 147 height 5
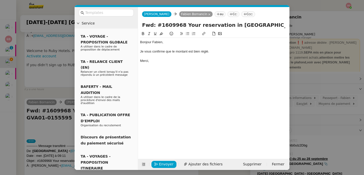
scroll to position [204, 0]
click at [159, 163] on span "Envoyer" at bounding box center [166, 165] width 14 height 6
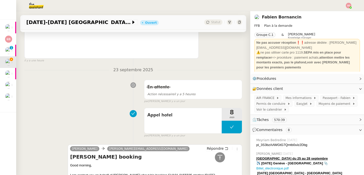
scroll to position [663, 0]
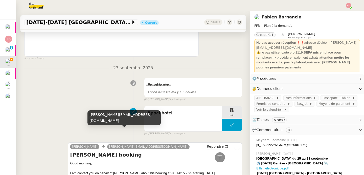
click at [116, 123] on div "claire@rubydashhotels.com" at bounding box center [124, 118] width 73 height 15
copy div "claire@rubydashhotels.com"
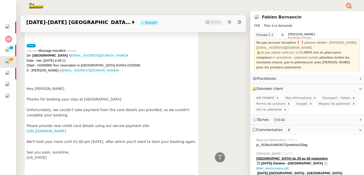
scroll to position [268, 0]
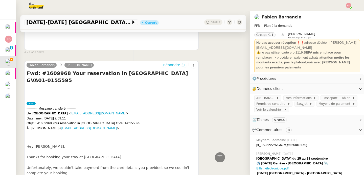
click at [167, 62] on span "Répondre" at bounding box center [171, 64] width 17 height 5
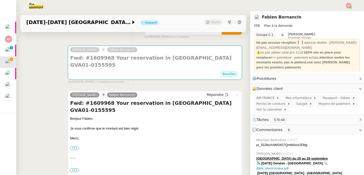
scroll to position [0, 0]
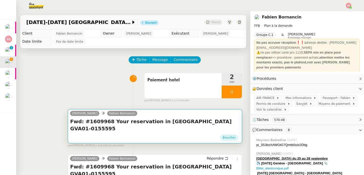
click at [162, 122] on h4 "Fwd: #1609968 Your reservation in Ruby Claire GVA01-0155595" at bounding box center [155, 125] width 170 height 14
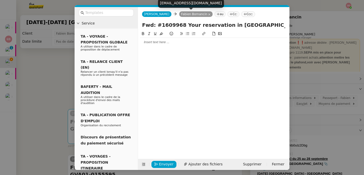
click at [195, 13] on nz-tag "Fabien Bornancin" at bounding box center [195, 14] width 33 height 6
click at [208, 13] on icon at bounding box center [209, 14] width 3 height 3
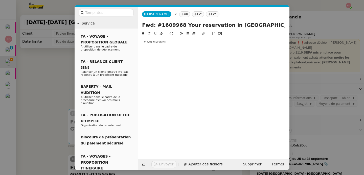
click at [179, 14] on nz-tag "au" at bounding box center [184, 14] width 11 height 6
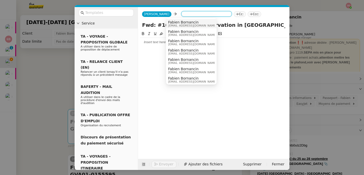
paste input "claire@rubydashhotels.com"
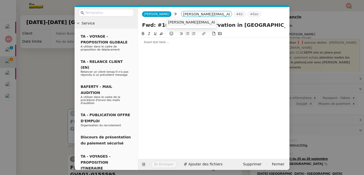
type input "claire@rubydashhotels.com"
click at [177, 22] on span "claire@rubydashhotels.com" at bounding box center [213, 22] width 91 height 4
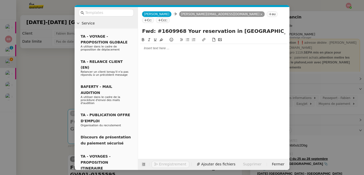
click at [49, 99] on nz-modal-container "Service TA - VOYAGE - PROPOSITION GLOBALE A utiliser dans le cadre de propositi…" at bounding box center [182, 87] width 364 height 175
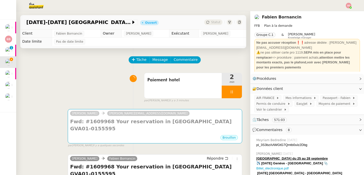
click at [151, 135] on div "Brouillon" at bounding box center [155, 139] width 170 height 8
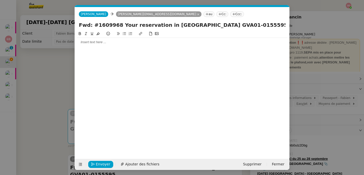
scroll to position [0, 11]
click at [204, 15] on nz-tag "au" at bounding box center [209, 14] width 11 height 6
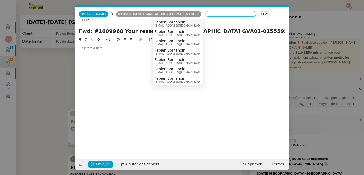
paste input "claire@ruby-hotels.com"
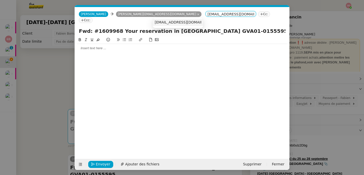
type input "claire@ruby-hotels.com"
click at [163, 20] on span "claire@ruby-hotels.com" at bounding box center [186, 22] width 62 height 4
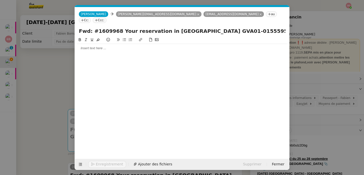
click at [133, 46] on div at bounding box center [182, 48] width 211 height 5
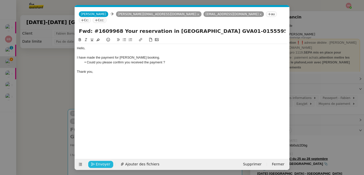
click at [97, 164] on span "Envoyer" at bounding box center [103, 165] width 14 height 6
click at [97, 164] on span "Confirmer l'envoi" at bounding box center [111, 165] width 30 height 6
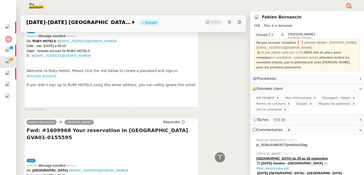
scroll to position [388, 0]
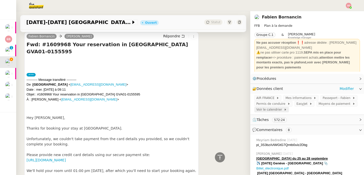
click at [272, 111] on span "Voir le calendrier" at bounding box center [270, 109] width 28 height 5
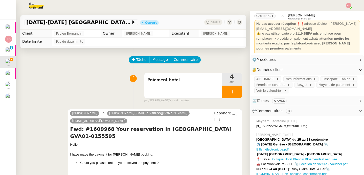
scroll to position [24, 0]
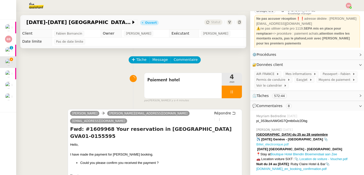
click at [320, 141] on link "📎 Billet_électronique.pdf" at bounding box center [292, 142] width 72 height 9
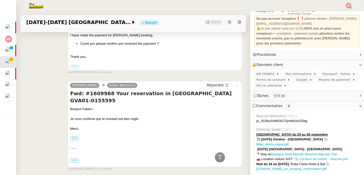
scroll to position [115, 0]
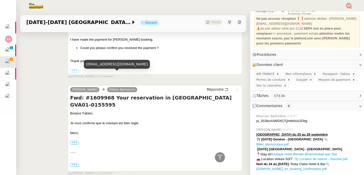
click at [109, 63] on div "fbornancin@gmail.com" at bounding box center [117, 64] width 66 height 9
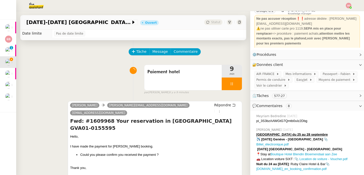
scroll to position [0, 0]
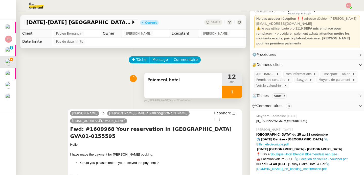
click at [232, 95] on div at bounding box center [232, 92] width 20 height 13
click at [232, 95] on button at bounding box center [237, 92] width 10 height 13
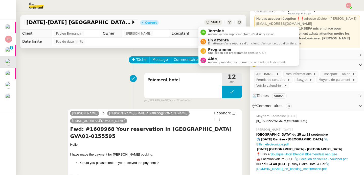
click at [206, 40] on div "En attente En attente d'une réponse d'un client, d'un contact ou d'un tiers." at bounding box center [249, 41] width 97 height 7
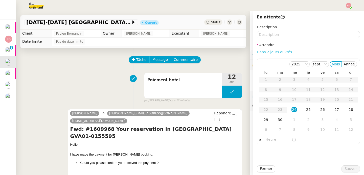
click at [275, 52] on link "Dans 2 jours ouvrés" at bounding box center [274, 52] width 35 height 4
type input "07:00"
click at [306, 109] on div "25" at bounding box center [309, 110] width 6 height 6
click at [345, 168] on span "Sauver" at bounding box center [351, 169] width 12 height 6
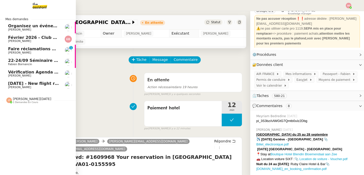
click at [47, 27] on span "Organisez un événement" at bounding box center [36, 26] width 57 height 5
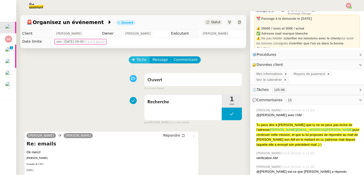
click at [142, 59] on span "Tâche" at bounding box center [141, 60] width 10 height 6
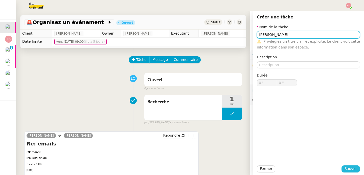
type input "[PERSON_NAME]"
click at [342, 171] on button "Sauver" at bounding box center [351, 169] width 18 height 7
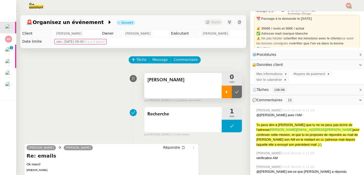
click at [222, 95] on div at bounding box center [227, 92] width 10 height 13
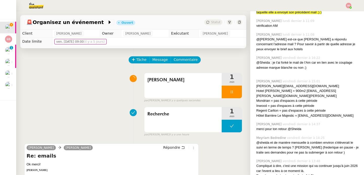
scroll to position [181, 0]
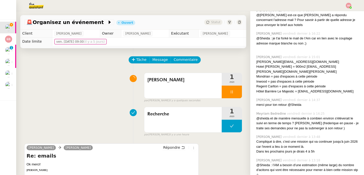
click at [279, 74] on div "Mondrian = pas d'espaces à cette période" at bounding box center [308, 76] width 104 height 5
click at [281, 66] on div "Hotel Martinez = 900m2 [EMAIL_ADDRESS][DOMAIN_NAME]" at bounding box center [308, 69] width 104 height 10
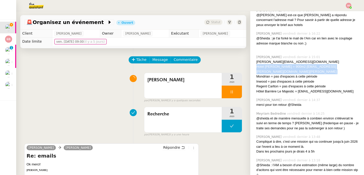
click at [281, 66] on div "Hotel Martinez = 900m2 [EMAIL_ADDRESS][DOMAIN_NAME]" at bounding box center [308, 69] width 104 height 10
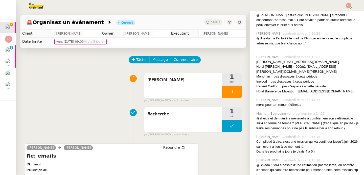
click at [96, 102] on div "Appel Martinez 1 min false par Sheida D. il y a 2 minutes" at bounding box center [133, 87] width 218 height 32
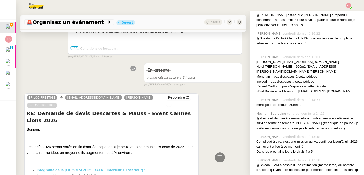
scroll to position [1118, 0]
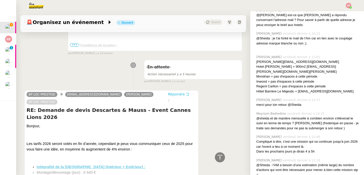
click at [177, 95] on span "Répondre" at bounding box center [176, 94] width 17 height 5
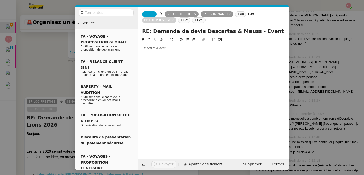
scroll to position [181, 0]
click at [155, 14] on span "_______" at bounding box center [149, 14] width 11 height 4
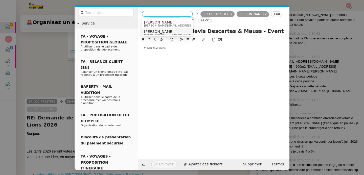
click at [154, 30] on span "[PERSON_NAME]" at bounding box center [168, 32] width 49 height 4
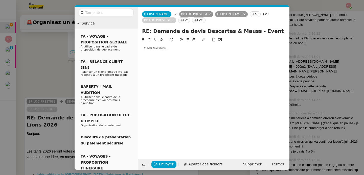
click at [153, 50] on div at bounding box center [213, 48] width 147 height 5
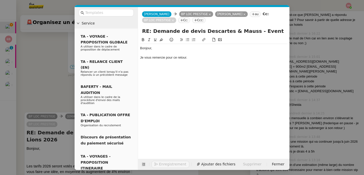
scroll to position [1174, 0]
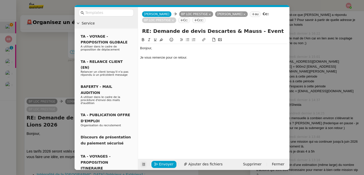
click at [144, 165] on icon at bounding box center [144, 165] width 4 height 4
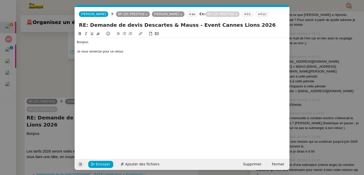
click at [142, 53] on div "Je vous remercie pour ce retour." at bounding box center [182, 51] width 211 height 5
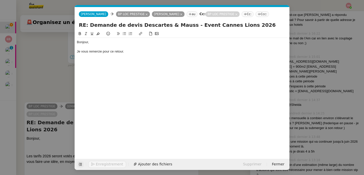
scroll to position [1179, 0]
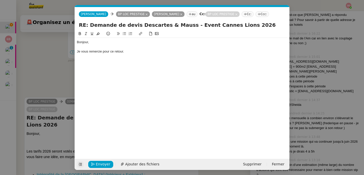
click at [64, 68] on nz-modal-container "Service TA - VOYAGE - PROPOSITION GLOBALE A utiliser dans le cadre de propositi…" at bounding box center [182, 87] width 364 height 175
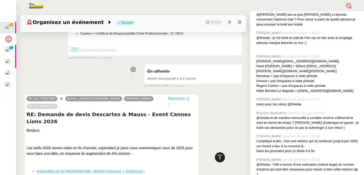
scroll to position [181, 0]
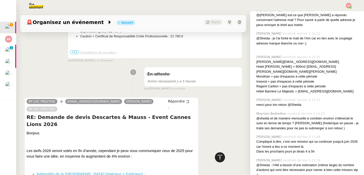
click at [217, 157] on icon at bounding box center [220, 158] width 6 height 6
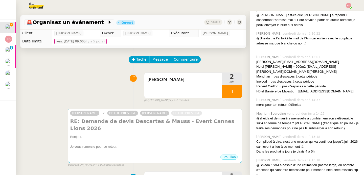
scroll to position [0, 0]
click at [66, 73] on div "Appel Martinez 3 min false par Sheida D. il y a 4 minutes" at bounding box center [133, 87] width 218 height 32
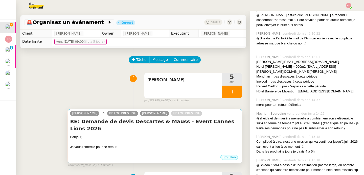
click at [157, 155] on div "Brouillon" at bounding box center [155, 159] width 170 height 8
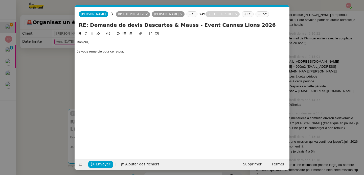
scroll to position [0, 11]
click at [131, 51] on div "Je vous remercie pour ce retour." at bounding box center [182, 51] width 211 height 5
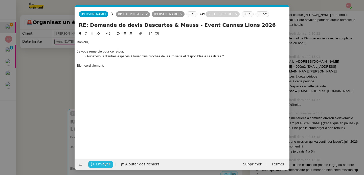
click at [98, 165] on span "Envoyer" at bounding box center [103, 165] width 14 height 6
click at [98, 165] on span "Confirmer l'envoi" at bounding box center [111, 165] width 30 height 6
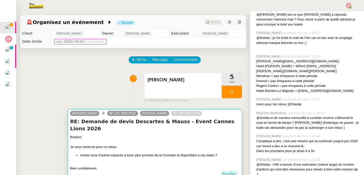
scroll to position [181, 0]
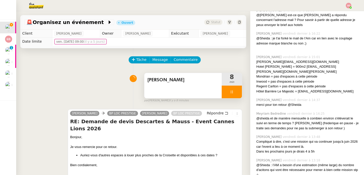
click at [229, 96] on div at bounding box center [232, 92] width 20 height 13
click at [232, 96] on button at bounding box center [237, 92] width 10 height 13
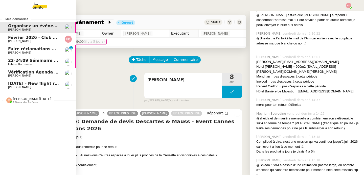
click at [23, 35] on span "Février 2026 - Club Med Valmorel" at bounding box center [46, 37] width 76 height 5
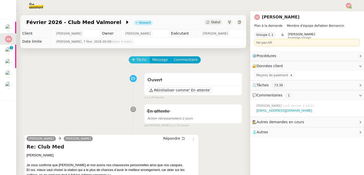
click at [136, 59] on span "Tâche" at bounding box center [141, 60] width 10 height 6
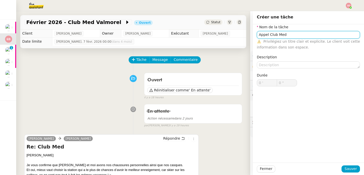
type input "Appel Club Med"
click at [47, 81] on div "Ouvert Réinitialiser comme ' En attente' false il y a 18 heures" at bounding box center [133, 85] width 218 height 29
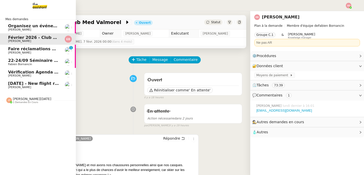
click at [16, 84] on span "[DATE] - New flight request - [PERSON_NAME]" at bounding box center [60, 83] width 104 height 5
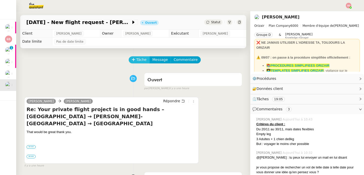
click at [141, 58] on span "Tâche" at bounding box center [141, 60] width 10 height 6
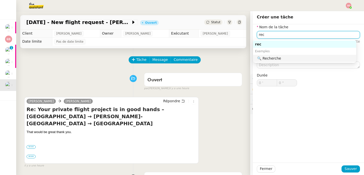
click at [266, 61] on nz-auto-option "🔍 Recherche" at bounding box center [304, 58] width 103 height 7
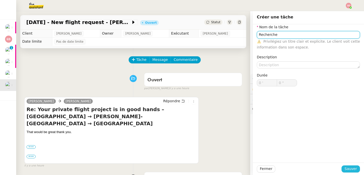
type input "Recherche"
click at [348, 169] on span "Sauver" at bounding box center [351, 169] width 12 height 6
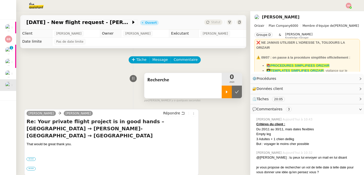
click at [225, 93] on icon at bounding box center [227, 92] width 4 height 4
click at [104, 64] on div "Tâche Message Commentaire" at bounding box center [133, 62] width 218 height 12
click at [302, 90] on div "🔐 Données client Modifier" at bounding box center [303, 89] width 102 height 6
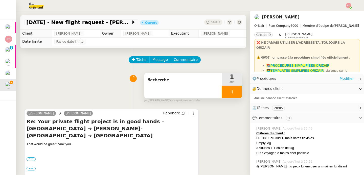
click at [330, 76] on div "⚙️ Procédures Modifier" at bounding box center [303, 79] width 102 height 6
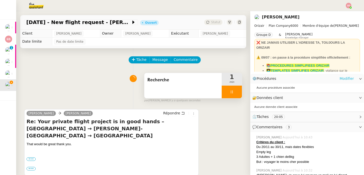
click at [340, 76] on link "Modifier" at bounding box center [347, 79] width 14 height 6
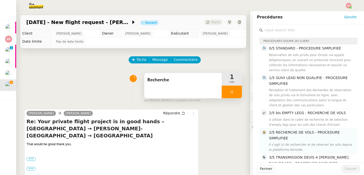
click at [303, 138] on h4 "2/5 RECHERCHE DE VOLS - PROCEDURE SIMPLIFIEE" at bounding box center [311, 136] width 85 height 12
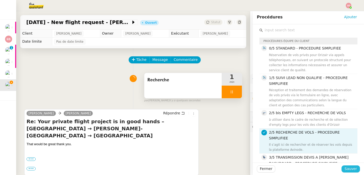
click at [346, 168] on span "Sauver" at bounding box center [351, 169] width 12 height 6
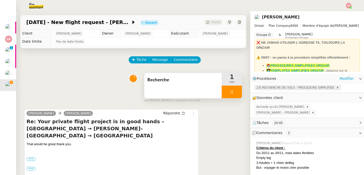
click at [277, 86] on span "2/5 RECHERCHE DE VOLS - PROCEDURE SIMPLIFIEE" at bounding box center [296, 87] width 80 height 5
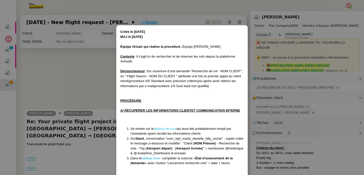
click at [165, 130] on link "tableau de suivi" at bounding box center [165, 129] width 23 height 4
click at [80, 84] on nz-modal-container "Créée le 01/04/25 MAJ le 09/07/2025 Équipe Orizair qui réalise la procédure : É…" at bounding box center [182, 87] width 364 height 175
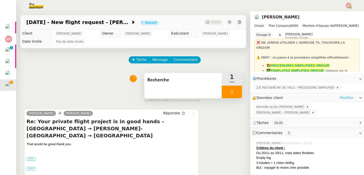
click at [346, 97] on link "Modifier" at bounding box center [347, 98] width 14 height 6
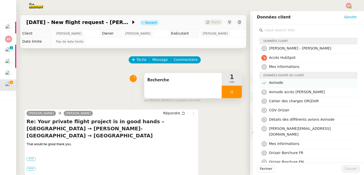
click at [270, 83] on span "Avinode" at bounding box center [276, 83] width 14 height 4
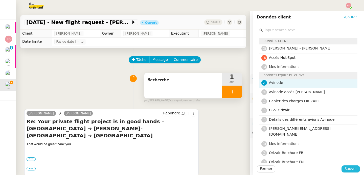
click at [345, 170] on span "Sauver" at bounding box center [351, 169] width 12 height 6
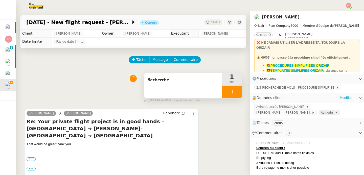
click at [321, 114] on span "Avinode" at bounding box center [328, 112] width 14 height 5
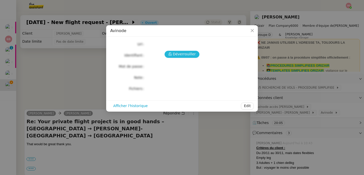
click at [170, 56] on button "Déverrouiller" at bounding box center [182, 54] width 35 height 7
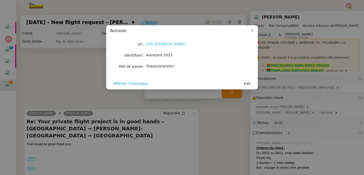
click at [173, 45] on link "https://marketplace.avinode.com/sso/mvc/login" at bounding box center [165, 44] width 39 height 4
click at [154, 67] on span "Theassistant01!" at bounding box center [160, 66] width 28 height 4
click at [53, 79] on nz-modal-container "Avinode Url https://marketplace.avinode.com/sso/mvc/login Identifiant Assistant…" at bounding box center [182, 87] width 364 height 175
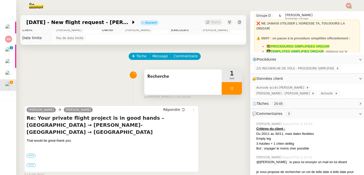
scroll to position [8, 0]
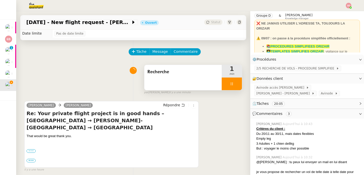
click at [33, 149] on label "•••" at bounding box center [31, 151] width 9 height 4
click at [0, 0] on input "•••" at bounding box center [0, 0] width 0 height 0
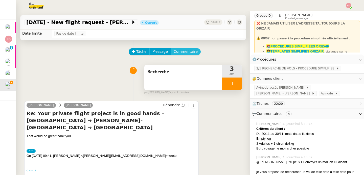
click at [190, 52] on span "Commentaire" at bounding box center [186, 52] width 24 height 6
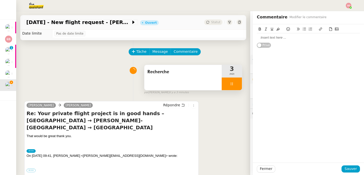
click at [292, 43] on div "Privé" at bounding box center [308, 36] width 103 height 24
click at [290, 39] on div at bounding box center [308, 37] width 103 height 5
click at [345, 170] on span "Sauver" at bounding box center [351, 169] width 12 height 6
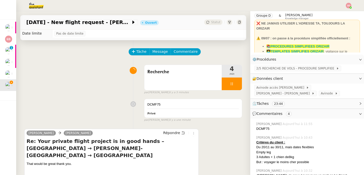
click at [230, 82] on div at bounding box center [232, 84] width 20 height 13
click at [235, 82] on icon at bounding box center [237, 84] width 4 height 4
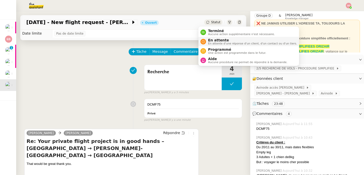
click at [204, 43] on nz-avatar at bounding box center [204, 42] width 6 height 6
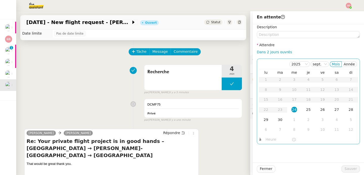
click at [269, 141] on input "text" at bounding box center [279, 140] width 26 height 6
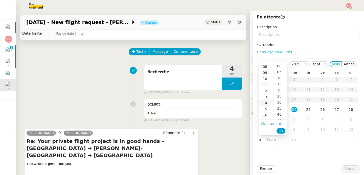
click at [267, 104] on div "14" at bounding box center [266, 103] width 14 height 6
click at [277, 102] on div "30" at bounding box center [281, 102] width 14 height 6
type input "14:30"
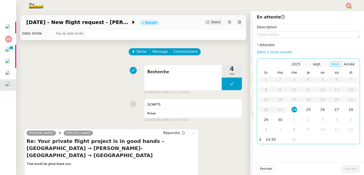
click at [292, 110] on div "24" at bounding box center [295, 110] width 6 height 6
click at [348, 168] on span "Sauver" at bounding box center [351, 169] width 12 height 6
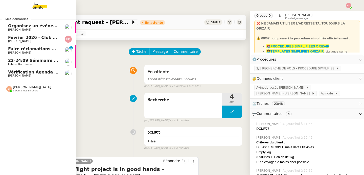
click at [8, 62] on span "22-24/09 Séminaire Evian" at bounding box center [37, 60] width 58 height 5
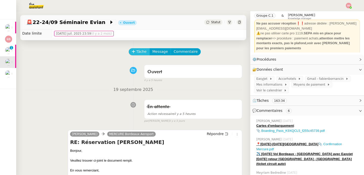
click at [136, 52] on span "Tâche" at bounding box center [141, 52] width 10 height 6
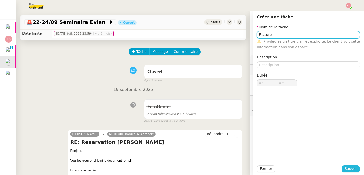
type input "Facture"
click at [345, 167] on span "Sauver" at bounding box center [351, 169] width 12 height 6
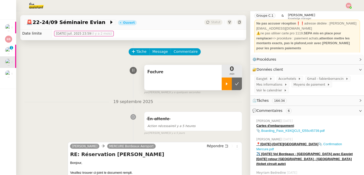
click at [222, 79] on div at bounding box center [227, 84] width 10 height 13
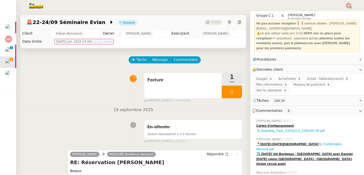
scroll to position [80, 0]
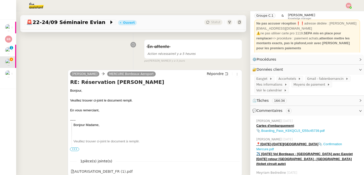
click at [220, 70] on div "camille MERCURE Bordeaux Aeroport Répondre RE: Réservation Fabien Bornancin Bon…" at bounding box center [155, 123] width 175 height 107
click at [217, 73] on span "Répondre" at bounding box center [215, 73] width 17 height 5
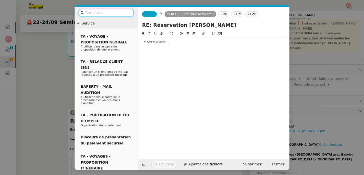
click at [152, 14] on span "_______" at bounding box center [149, 14] width 11 height 4
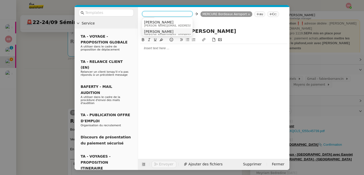
click at [156, 32] on span "Camille" at bounding box center [180, 32] width 72 height 4
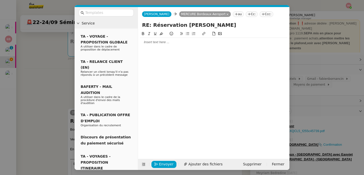
click at [157, 44] on div at bounding box center [213, 42] width 147 height 5
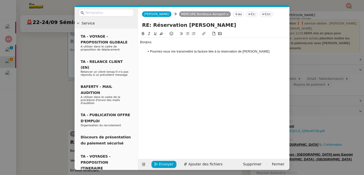
click at [52, 81] on nz-modal-container "Service TA - VOYAGE - PROPOSITION GLOBALE A utiliser dans le cadre de propositi…" at bounding box center [182, 87] width 364 height 175
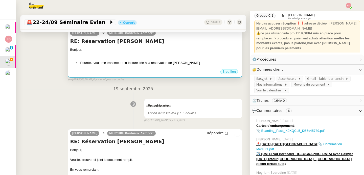
click at [163, 59] on div "Bonjour, Pourriez-vous me transmettre la facture liée à la réservation de Mr Bo…" at bounding box center [155, 56] width 170 height 18
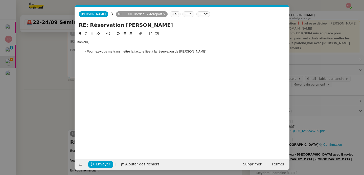
scroll to position [0, 11]
click at [218, 52] on li "Pourriez-vous me transmettre la facture liée à la réservation de Mr Bornancin" at bounding box center [185, 51] width 206 height 5
click at [88, 24] on input "RE: Réservation Fabien Bornancin" at bounding box center [182, 25] width 207 height 8
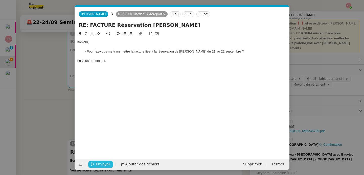
type input "RE: FACTURE Réservation Fabien Bornancin"
click at [106, 166] on span "Envoyer" at bounding box center [103, 165] width 14 height 6
click at [106, 166] on span "Confirmer l'envoi" at bounding box center [111, 165] width 30 height 6
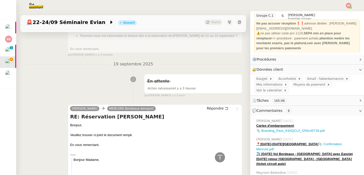
scroll to position [0, 0]
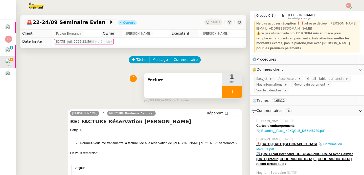
click at [229, 93] on div at bounding box center [232, 92] width 20 height 13
click at [235, 93] on icon at bounding box center [237, 92] width 4 height 4
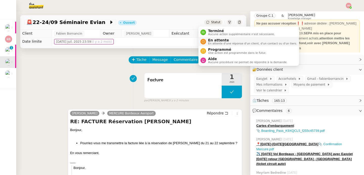
click at [213, 43] on span "En attente d'une réponse d'un client, d'un contact ou d'un tiers." at bounding box center [252, 43] width 89 height 3
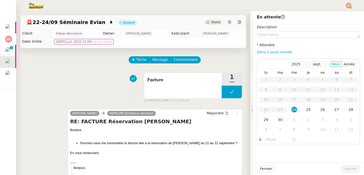
click at [273, 54] on div "Dans 2 jours ouvrés" at bounding box center [308, 52] width 103 height 6
click at [272, 52] on link "Dans 2 jours ouvrés" at bounding box center [274, 52] width 35 height 4
type input "07:00"
click at [345, 168] on span "Sauver" at bounding box center [351, 169] width 12 height 6
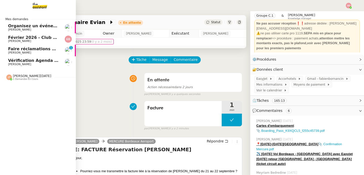
click at [26, 49] on span "Faire réclamations URSSAF pour Sodilandes" at bounding box center [58, 49] width 100 height 5
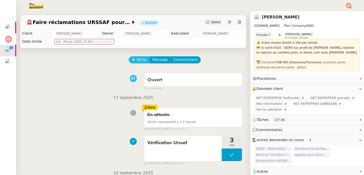
click at [136, 61] on span "Tâche" at bounding box center [141, 60] width 10 height 6
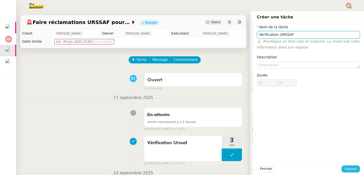
type input "Vérification URSSAF"
click at [342, 171] on button "Sauver" at bounding box center [351, 169] width 18 height 7
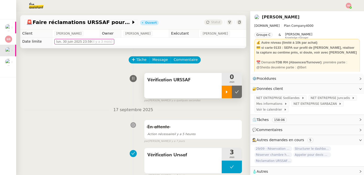
click at [225, 91] on icon at bounding box center [227, 92] width 4 height 4
click at [283, 98] on span "NET ENTREPRISE Sodilandes" at bounding box center [278, 98] width 45 height 5
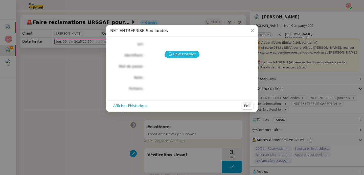
click at [184, 54] on span "Déverrouiller" at bounding box center [184, 54] width 23 height 6
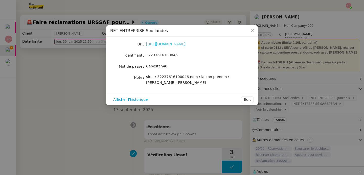
click at [175, 46] on link "https://www.net-entreprises.fr/" at bounding box center [165, 44] width 39 height 4
click at [154, 52] on div "32237616100046" at bounding box center [188, 55] width 84 height 6
click at [152, 67] on span "Cabestan40!" at bounding box center [157, 66] width 23 height 4
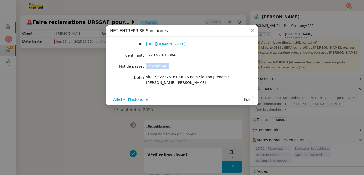
click at [152, 67] on span "Cabestan40!" at bounding box center [157, 66] width 23 height 4
click at [85, 104] on nz-modal-container "NET ENTREPRISE Sodilandes Url https://www.net-entreprises.fr/ Identifiant 32237…" at bounding box center [182, 87] width 364 height 175
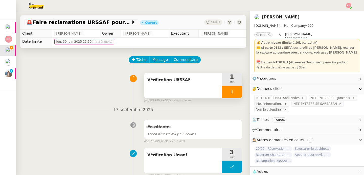
click at [231, 89] on div at bounding box center [232, 92] width 20 height 13
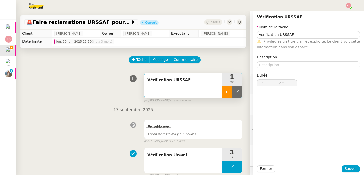
click at [232, 89] on button at bounding box center [237, 92] width 10 height 13
type input "Vérification URSSAF"
type input "1 '"
type input "2 ""
type input "Vérification URSSAF"
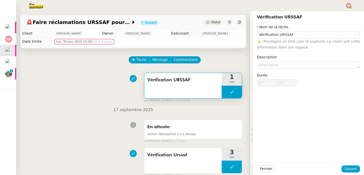
type input "1 '"
type input "2 ""
type input "Vérification URSSAF"
type input "1 '"
type input "2 ""
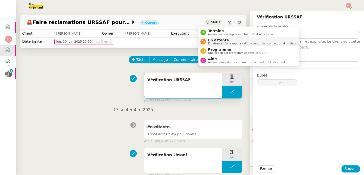
click at [207, 43] on div "En attente En attente d'une réponse d'un client, d'un contact ou d'un tiers." at bounding box center [251, 41] width 91 height 7
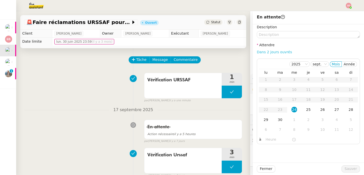
click at [273, 53] on link "Dans 2 jours ouvrés" at bounding box center [274, 52] width 35 height 4
type input "07:00"
click at [306, 109] on div "25" at bounding box center [309, 110] width 6 height 6
click at [345, 169] on span "Sauver" at bounding box center [351, 169] width 12 height 6
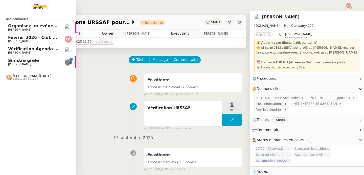
click at [13, 61] on span "Sinistre grêle" at bounding box center [23, 60] width 31 height 5
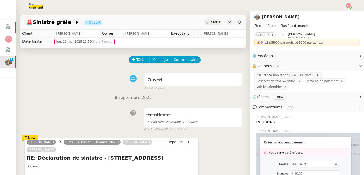
scroll to position [69, 0]
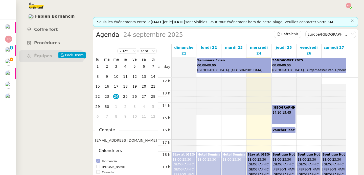
scroll to position [144, 0]
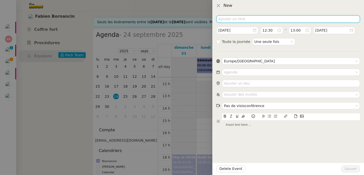
click at [251, 20] on input at bounding box center [289, 18] width 144 height 7
type input "Carte d'embarquement"
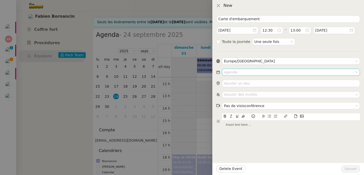
click at [249, 72] on input at bounding box center [289, 72] width 131 height 7
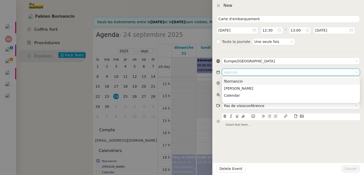
click at [249, 81] on div "fbornancin" at bounding box center [291, 81] width 134 height 5
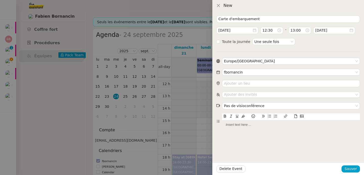
click at [294, 117] on button at bounding box center [296, 117] width 6 height 6
click at [348, 168] on span "Sauver" at bounding box center [351, 169] width 12 height 6
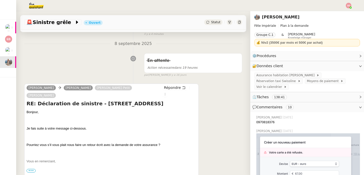
scroll to position [90, 0]
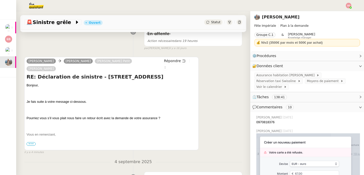
click at [32, 142] on span "•••" at bounding box center [31, 144] width 9 height 4
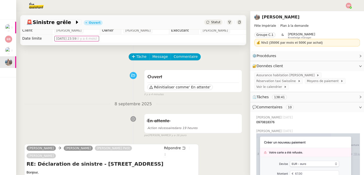
scroll to position [0, 0]
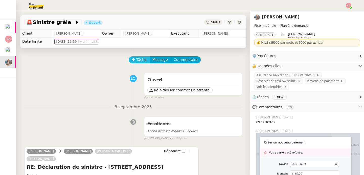
click at [136, 61] on span "Tâche" at bounding box center [141, 60] width 10 height 6
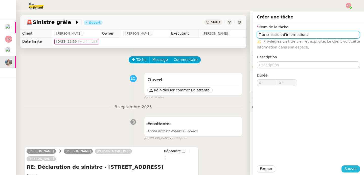
type input "Transmission d'informations"
click at [347, 171] on span "Sauver" at bounding box center [351, 169] width 12 height 6
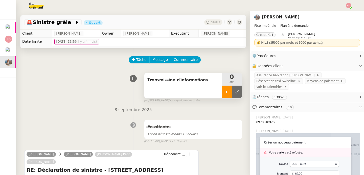
click at [222, 96] on div at bounding box center [227, 92] width 10 height 13
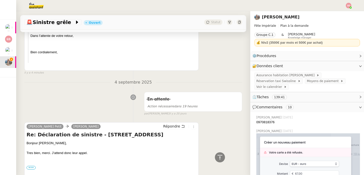
scroll to position [598, 0]
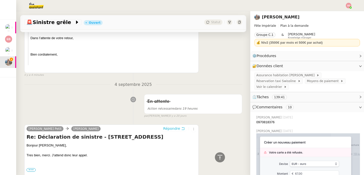
click at [181, 127] on icon at bounding box center [183, 129] width 4 height 4
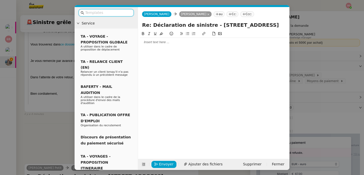
scroll to position [636, 0]
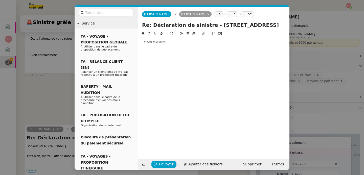
click at [176, 45] on div at bounding box center [213, 42] width 147 height 9
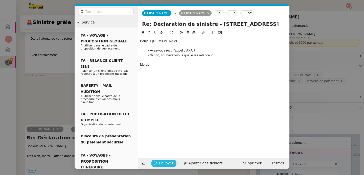
click at [163, 163] on span "Envoyer" at bounding box center [166, 164] width 14 height 6
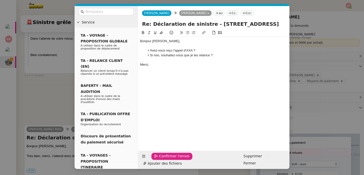
click at [163, 159] on span "Confirmer l'envoi" at bounding box center [174, 157] width 30 height 6
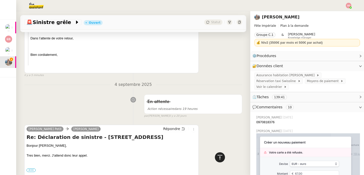
click at [217, 157] on icon at bounding box center [220, 158] width 6 height 6
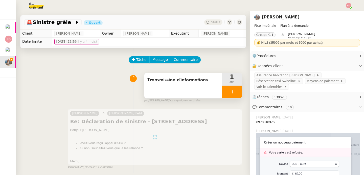
click at [229, 90] on div at bounding box center [232, 92] width 20 height 13
click at [232, 90] on button at bounding box center [237, 92] width 10 height 13
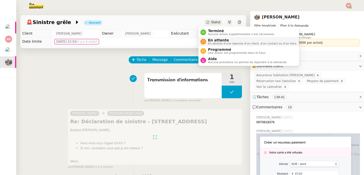
click at [205, 43] on nz-avatar at bounding box center [204, 42] width 6 height 6
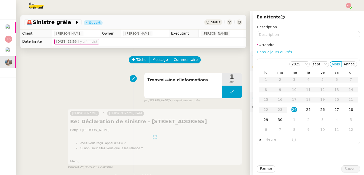
click at [272, 54] on link "Dans 2 jours ouvrés" at bounding box center [274, 52] width 35 height 4
type input "07:00"
click at [277, 118] on div "30" at bounding box center [280, 120] width 6 height 6
click at [352, 172] on span "Sauver" at bounding box center [351, 169] width 12 height 6
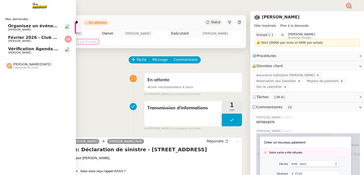
click at [12, 36] on span "Février 2026 - Club Med Valmorel" at bounding box center [46, 37] width 76 height 5
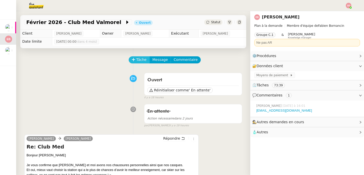
click at [136, 60] on span "Tâche" at bounding box center [141, 60] width 10 height 6
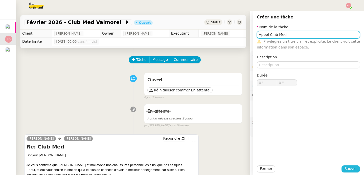
type input "Appel Club Med"
click at [349, 168] on span "Sauver" at bounding box center [351, 169] width 12 height 6
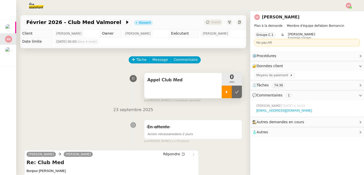
click at [225, 92] on icon at bounding box center [227, 92] width 4 height 4
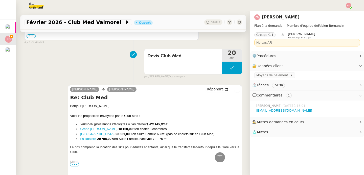
scroll to position [457, 0]
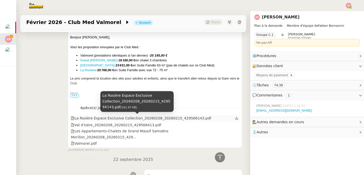
click at [141, 119] on div "La Rosière Espace Exclusive Collection_20260208_20260215_429566143.pdf" at bounding box center [141, 119] width 140 height 6
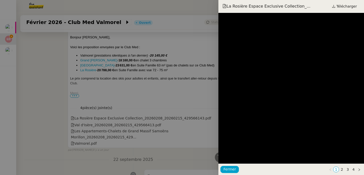
click at [125, 142] on div at bounding box center [182, 87] width 364 height 175
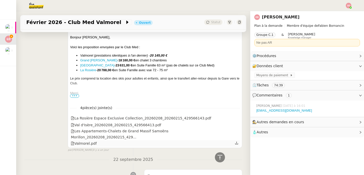
click at [88, 141] on div "Valmorel.pdf" at bounding box center [84, 144] width 26 height 6
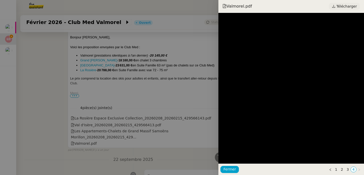
click at [346, 8] on span "Télécharger" at bounding box center [347, 6] width 20 height 7
click at [54, 82] on div at bounding box center [182, 87] width 364 height 175
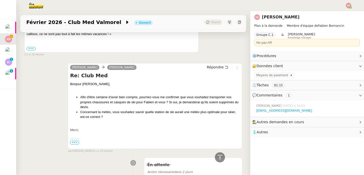
scroll to position [0, 0]
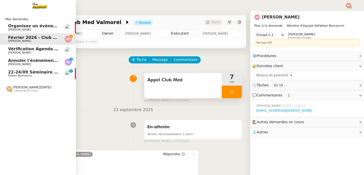
click at [17, 63] on span "[PERSON_NAME]" at bounding box center [19, 64] width 23 height 3
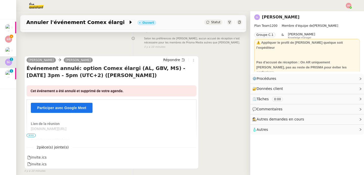
scroll to position [70, 0]
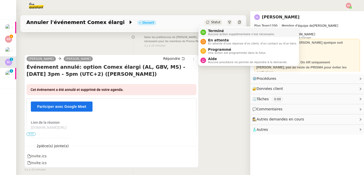
click at [204, 33] on icon at bounding box center [203, 32] width 3 height 3
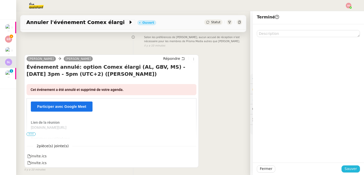
click at [350, 168] on span "Sauver" at bounding box center [351, 169] width 12 height 6
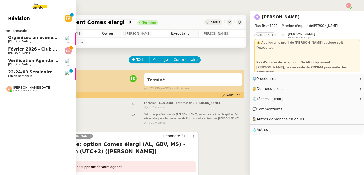
click at [15, 50] on span "Février 2026 - Club Med Valmorel" at bounding box center [46, 49] width 76 height 5
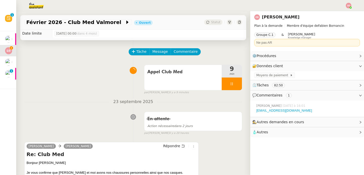
scroll to position [122, 0]
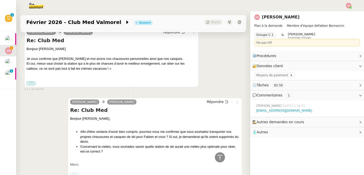
click at [33, 65] on div "Je vous confirme que Fabien et moi avons nos chaussures personnelles ainsi que …" at bounding box center [112, 63] width 170 height 15
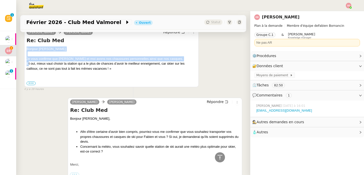
click at [33, 65] on div "Je vous confirme que Fabien et moi avons nos chaussures personnelles ainsi que …" at bounding box center [112, 63] width 170 height 15
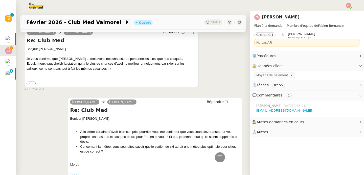
click at [31, 82] on label "•••" at bounding box center [31, 84] width 9 height 4
click at [0, 0] on input "•••" at bounding box center [0, 0] width 0 height 0
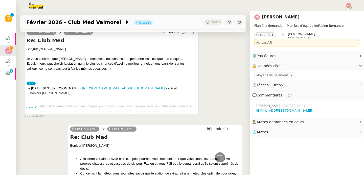
click at [31, 82] on label "•••" at bounding box center [31, 84] width 9 height 4
click at [0, 0] on input "•••" at bounding box center [0, 0] width 0 height 0
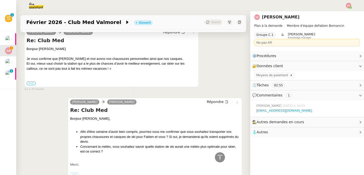
scroll to position [0, 0]
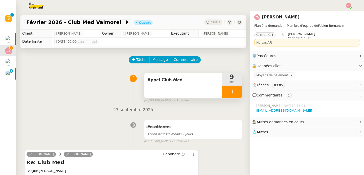
click at [231, 92] on div at bounding box center [232, 92] width 20 height 13
click at [235, 93] on icon at bounding box center [237, 92] width 4 height 4
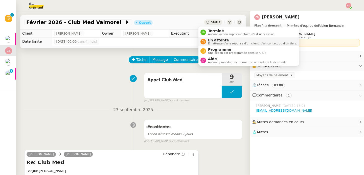
click at [214, 46] on li "En attente En attente d'une réponse d'un client, d'un contact ou d'un tiers." at bounding box center [249, 41] width 101 height 9
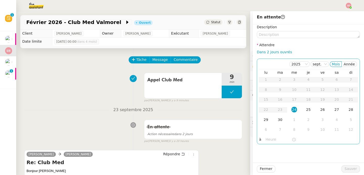
click at [266, 143] on input "text" at bounding box center [279, 140] width 26 height 6
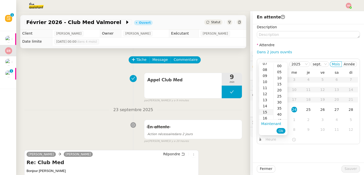
click at [266, 114] on div "15" at bounding box center [266, 112] width 14 height 6
click at [279, 66] on div "00" at bounding box center [281, 66] width 14 height 6
type input "15:00"
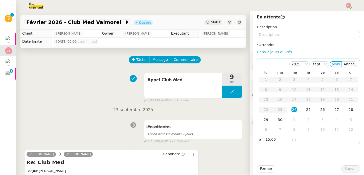
click at [292, 108] on div "24" at bounding box center [295, 110] width 6 height 6
click at [345, 170] on span "Sauver" at bounding box center [351, 169] width 12 height 6
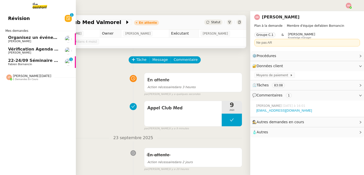
click at [18, 61] on span "22-24/09 Séminaire Evian" at bounding box center [37, 60] width 58 height 5
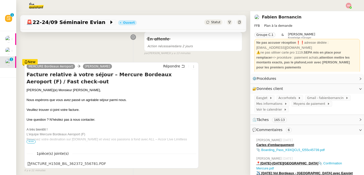
scroll to position [106, 0]
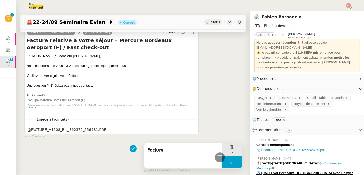
click at [227, 162] on button at bounding box center [232, 162] width 20 height 13
click at [222, 165] on div at bounding box center [227, 162] width 10 height 13
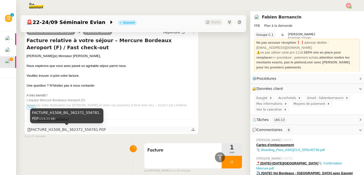
click at [103, 128] on div "FACTURE_H1508_BIL_362372_556781.PDF" at bounding box center [66, 130] width 79 height 6
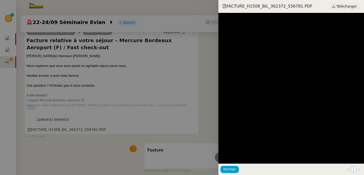
click at [345, 6] on span "Télécharger" at bounding box center [347, 6] width 20 height 7
click at [168, 88] on div at bounding box center [182, 87] width 364 height 175
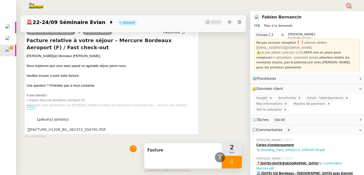
click at [232, 164] on div at bounding box center [232, 162] width 20 height 13
click at [235, 164] on icon at bounding box center [237, 162] width 4 height 4
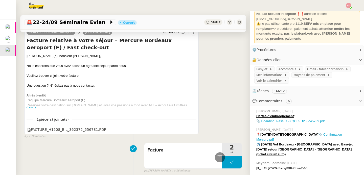
scroll to position [30, 0]
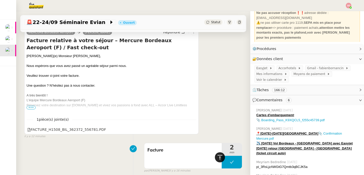
click at [218, 157] on icon at bounding box center [220, 157] width 5 height 5
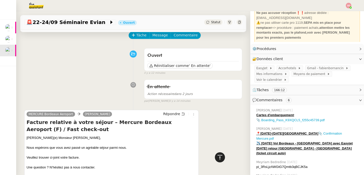
scroll to position [0, 0]
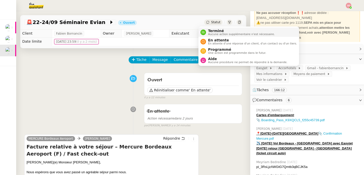
click at [205, 33] on nz-avatar at bounding box center [204, 33] width 6 height 6
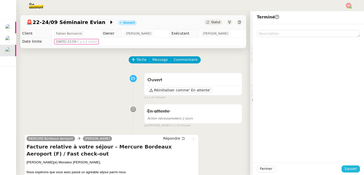
click at [342, 171] on button "Sauver" at bounding box center [351, 169] width 18 height 7
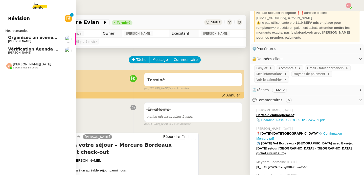
click at [24, 50] on span "Vérification Agenda + Chat + Wagram (9h et 14h)" at bounding box center [65, 49] width 114 height 5
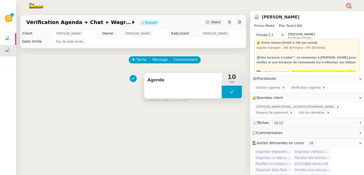
click at [222, 98] on button at bounding box center [232, 92] width 20 height 13
click at [225, 93] on icon at bounding box center [227, 92] width 4 height 4
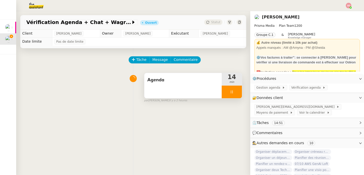
click at [229, 91] on div at bounding box center [232, 92] width 20 height 13
click at [235, 91] on icon at bounding box center [237, 92] width 4 height 4
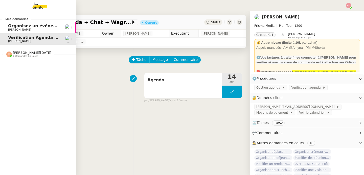
click at [8, 55] on img at bounding box center [9, 55] width 6 height 6
click at [8, 68] on span "[PERSON_NAME]" at bounding box center [19, 67] width 23 height 3
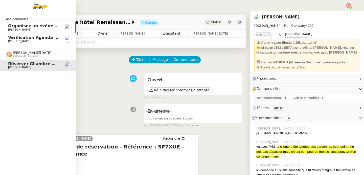
click at [9, 56] on div at bounding box center [9, 55] width 6 height 6
click at [33, 29] on span "[PERSON_NAME]" at bounding box center [33, 29] width 51 height 3
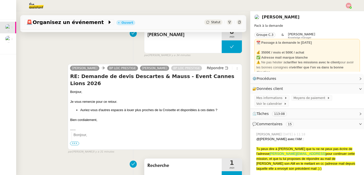
scroll to position [99, 0]
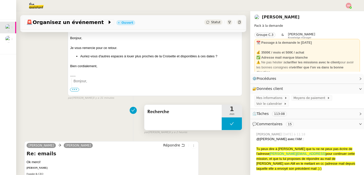
click at [222, 128] on button at bounding box center [232, 124] width 20 height 13
click at [222, 128] on div at bounding box center [227, 124] width 10 height 13
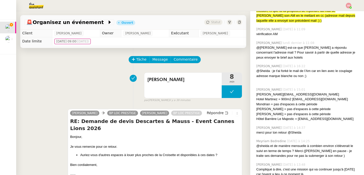
scroll to position [0, 0]
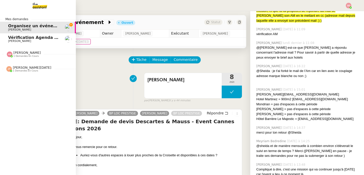
click at [17, 51] on span "[PERSON_NAME]" at bounding box center [26, 53] width 27 height 4
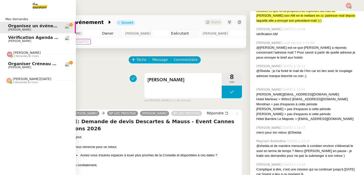
click at [25, 64] on span "Organiser créneau récurrent COPIL ONE-Print" at bounding box center [61, 63] width 106 height 5
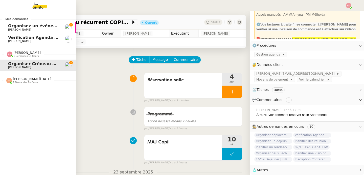
scroll to position [36, 0]
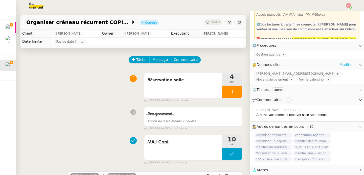
click at [340, 62] on link "Modifier" at bounding box center [347, 65] width 14 height 6
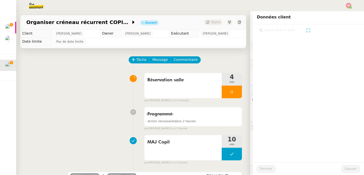
scroll to position [36, 0]
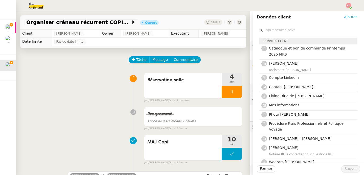
click at [274, 30] on input "text" at bounding box center [310, 30] width 95 height 7
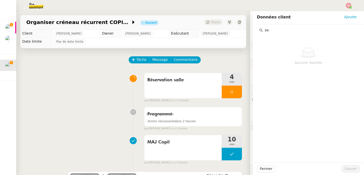
type input "s"
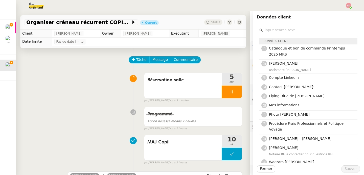
click at [95, 97] on div "Réservation salle 5 min false par Amyna M. il y a 5 minutes" at bounding box center [133, 87] width 218 height 32
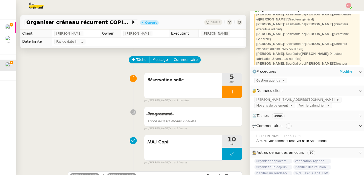
scroll to position [184, 0]
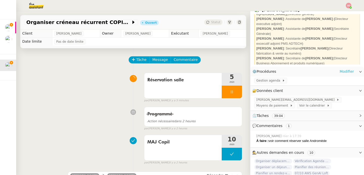
click at [340, 71] on link "Modifier" at bounding box center [347, 72] width 14 height 6
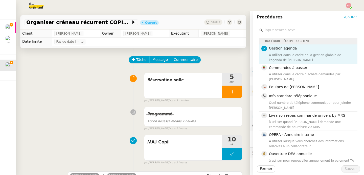
click at [267, 28] on input "text" at bounding box center [310, 30] width 95 height 7
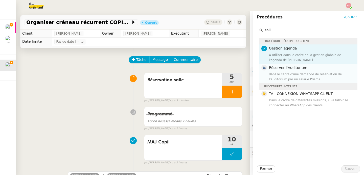
type input "sall"
click at [294, 72] on div "dans le cadre d'une demande de réservation de l'auditorium par un salarié Prisma" at bounding box center [311, 77] width 85 height 10
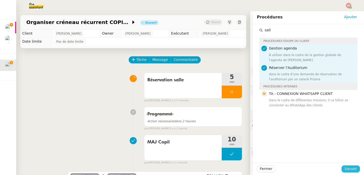
click at [350, 170] on span "Sauver" at bounding box center [351, 169] width 12 height 6
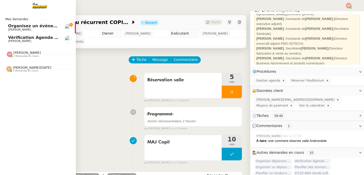
click at [11, 31] on span "[PERSON_NAME]" at bounding box center [19, 29] width 23 height 3
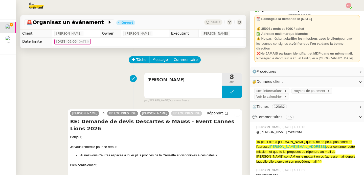
scroll to position [17, 0]
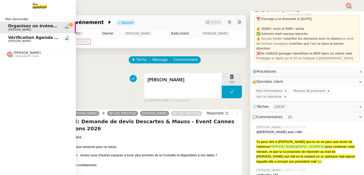
click at [13, 58] on div "Amyna Mehrez 1 demandes en cours" at bounding box center [38, 52] width 76 height 15
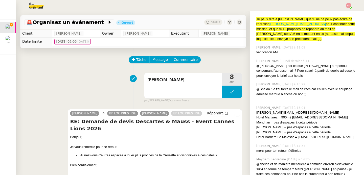
scroll to position [152, 0]
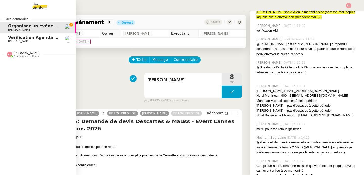
click at [31, 5] on img at bounding box center [35, 5] width 39 height 11
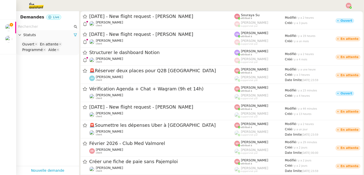
click at [48, 28] on input "text" at bounding box center [45, 27] width 55 height 6
paste input "Becdelièvre"
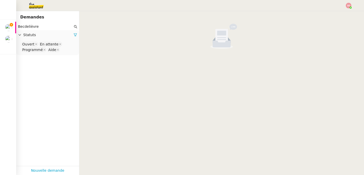
click at [48, 28] on input "Becdelièvre" at bounding box center [45, 27] width 55 height 6
type input "Becdelièvre"
click at [62, 50] on nz-select-top-control "Ouvert En attente Programmé Aide" at bounding box center [47, 47] width 55 height 12
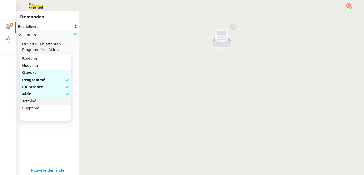
click at [48, 98] on nz-option-item "Terminé" at bounding box center [45, 101] width 51 height 7
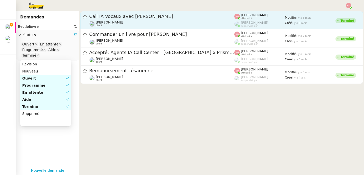
click at [179, 14] on span "Call IA Vocaux avec Geoffroy de Becdelièvre" at bounding box center [161, 16] width 145 height 5
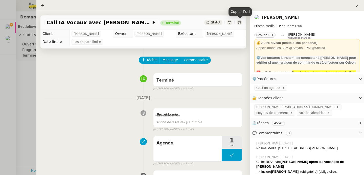
click at [239, 23] on icon at bounding box center [239, 22] width 3 height 3
click at [6, 87] on div at bounding box center [182, 87] width 364 height 175
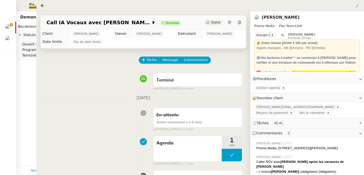
click at [6, 87] on div at bounding box center [182, 87] width 364 height 175
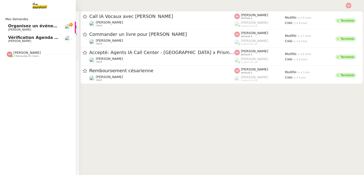
click at [10, 26] on span "Organisez un événement" at bounding box center [36, 26] width 57 height 5
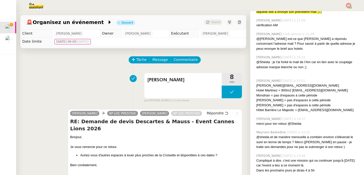
scroll to position [202, 0]
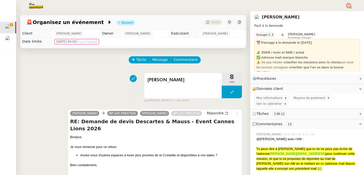
scroll to position [202, 0]
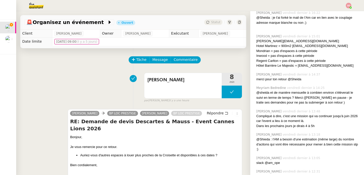
drag, startPoint x: 0, startPoint y: 0, endPoint x: 317, endPoint y: 55, distance: 321.6
click at [318, 55] on div "[PERSON_NAME][EMAIL_ADDRESS][DOMAIN_NAME] Hotel [GEOGRAPHIC_DATA] = 900m2 [EMAI…" at bounding box center [308, 54] width 104 height 30
drag, startPoint x: 350, startPoint y: 66, endPoint x: 252, endPoint y: 42, distance: 100.3
click at [256, 42] on div "[PERSON_NAME][EMAIL_ADDRESS][DOMAIN_NAME] Hotel [GEOGRAPHIC_DATA] = 900m2 [EMAI…" at bounding box center [308, 54] width 104 height 30
copy div "[PERSON_NAME][EMAIL_ADDRESS][DOMAIN_NAME] Hotel [GEOGRAPHIC_DATA] = 900m2 [EMAI…"
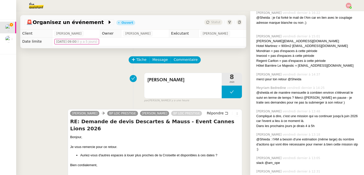
click at [79, 79] on div "[PERSON_NAME] 8 min false par [PERSON_NAME] il y a une heure" at bounding box center [133, 87] width 218 height 32
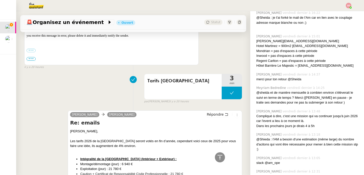
scroll to position [1112, 0]
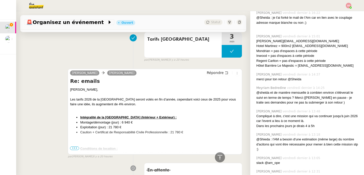
click at [75, 148] on span "•••" at bounding box center [74, 149] width 9 height 4
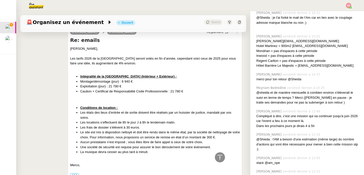
scroll to position [1167, 0]
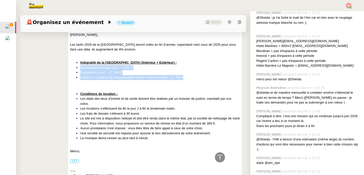
drag, startPoint x: 79, startPoint y: 68, endPoint x: 190, endPoint y: 78, distance: 110.7
click at [190, 78] on ul "Intégralité de la [GEOGRAPHIC_DATA] (Intérieur + Extérieur) : Montage/démontage…" at bounding box center [155, 70] width 170 height 20
copy ul "Montage/démontage (jour) : 6 940 € Exploitation (jour) : 21 780 € Caution + Cer…"
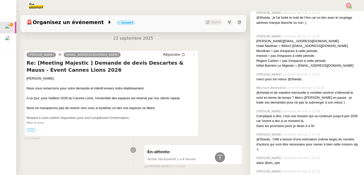
scroll to position [1947, 0]
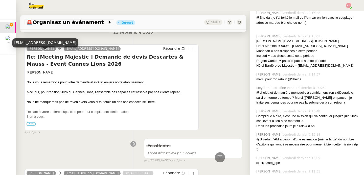
click at [52, 45] on div "[EMAIL_ADDRESS][DOMAIN_NAME]" at bounding box center [45, 42] width 66 height 9
copy div "[EMAIL_ADDRESS][DOMAIN_NAME]"
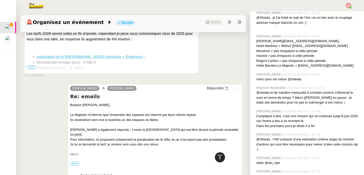
click at [218, 157] on icon at bounding box center [220, 157] width 5 height 5
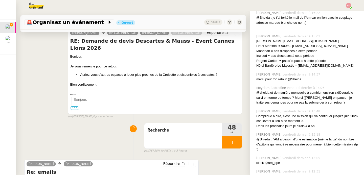
scroll to position [0, 0]
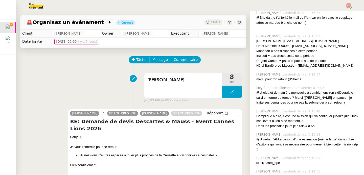
click at [101, 74] on div "[PERSON_NAME] 8 min false par [PERSON_NAME] il y a une heure" at bounding box center [133, 87] width 218 height 32
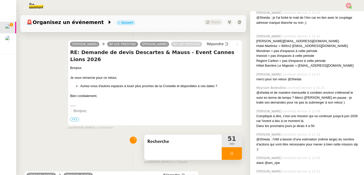
scroll to position [102, 0]
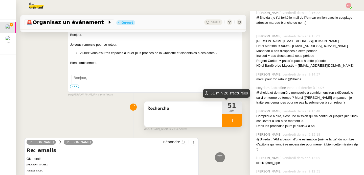
click at [233, 115] on div at bounding box center [232, 120] width 20 height 13
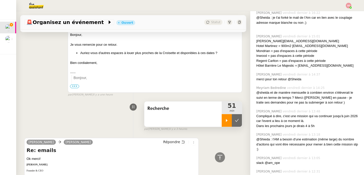
click at [233, 115] on button at bounding box center [237, 120] width 10 height 13
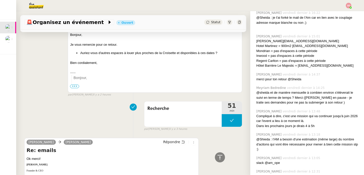
click at [29, 50] on div "[PERSON_NAME] BP LOC PRESTIGE [PERSON_NAME] BP LOC PRESTIGE Répondre RE: Demand…" at bounding box center [133, 49] width 218 height 95
click at [218, 154] on div at bounding box center [220, 158] width 10 height 10
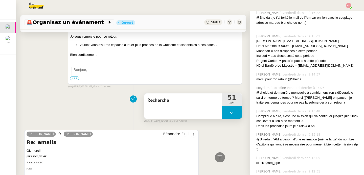
scroll to position [124, 0]
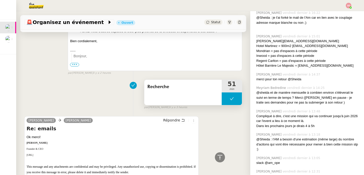
click at [222, 97] on button at bounding box center [232, 99] width 20 height 13
click at [225, 97] on icon at bounding box center [227, 99] width 4 height 4
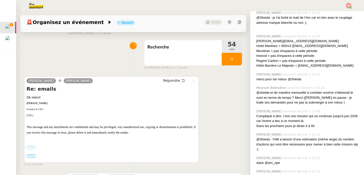
scroll to position [168, 0]
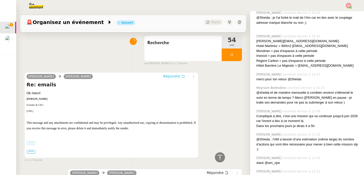
click at [163, 79] on span "Répondre" at bounding box center [171, 76] width 17 height 5
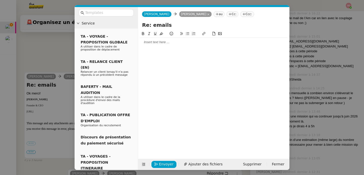
scroll to position [202, 0]
click at [157, 41] on div at bounding box center [213, 42] width 147 height 5
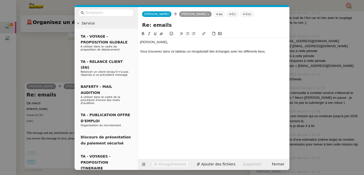
scroll to position [232, 0]
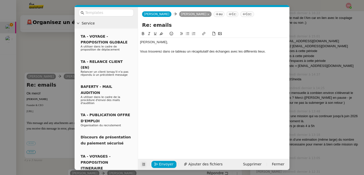
click at [143, 165] on icon at bounding box center [144, 165] width 4 height 4
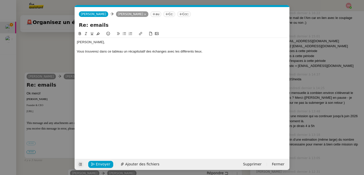
click at [215, 54] on div at bounding box center [182, 56] width 211 height 5
click at [118, 52] on div "Vous trouverez dans ce tableau un récapitulatif des échanges avec les différent…" at bounding box center [182, 51] width 211 height 5
click at [142, 34] on icon at bounding box center [141, 34] width 4 height 4
paste input "[URL][DOMAIN_NAME]"
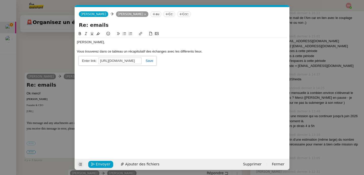
scroll to position [0, 125]
type input "[URL][DOMAIN_NAME]"
click at [147, 60] on link at bounding box center [148, 61] width 12 height 4
click at [212, 55] on div at bounding box center [182, 56] width 211 height 5
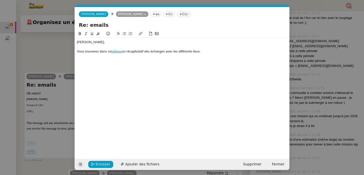
scroll to position [236, 0]
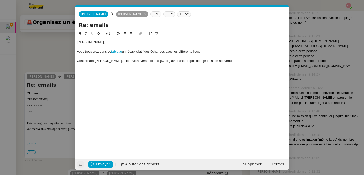
click at [230, 62] on div "Concernant [PERSON_NAME], elle revient vers moi dès [DATE] avec une proposition…" at bounding box center [182, 61] width 211 height 5
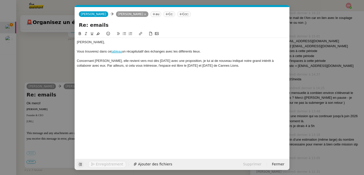
scroll to position [256, 0]
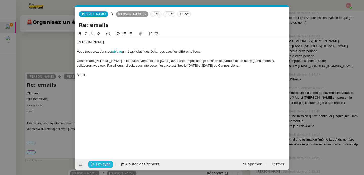
click at [105, 162] on span "Envoyer" at bounding box center [103, 165] width 14 height 6
click at [105, 162] on span "Confirmer l'envoi" at bounding box center [111, 165] width 30 height 6
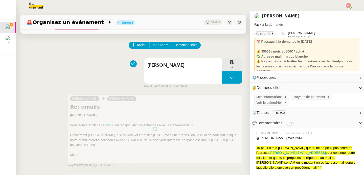
scroll to position [23, 0]
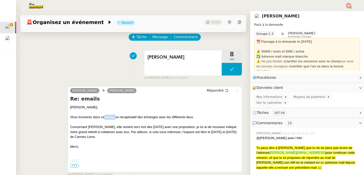
copy link "tableau"
click at [187, 38] on span "Commentaire" at bounding box center [186, 37] width 24 height 6
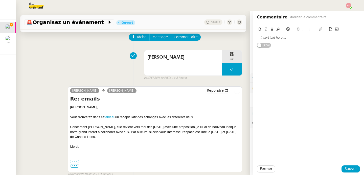
click at [273, 38] on div at bounding box center [308, 37] width 103 height 5
click at [355, 169] on button "Sauver" at bounding box center [351, 169] width 18 height 7
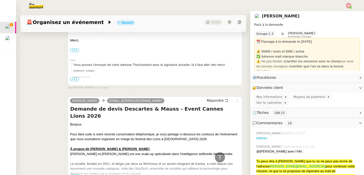
scroll to position [2542, 0]
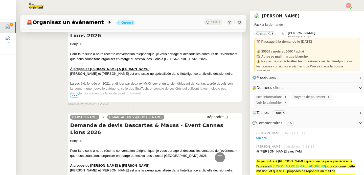
click at [76, 98] on span "•••" at bounding box center [74, 96] width 9 height 4
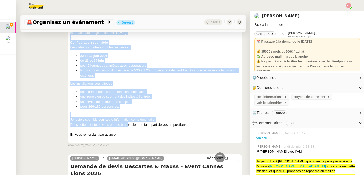
scroll to position [2758, 0]
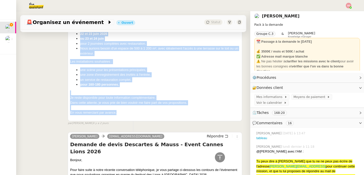
drag, startPoint x: 70, startPoint y: 33, endPoint x: 132, endPoint y: 109, distance: 97.8
copy div "Loremip do sitam Consectet & Adipi - Elits Doeius Tempo 2328 Incidid, Utla etdo…"
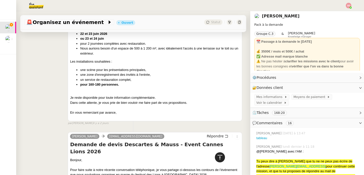
click at [218, 157] on icon at bounding box center [220, 157] width 5 height 5
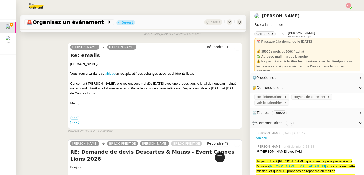
scroll to position [0, 0]
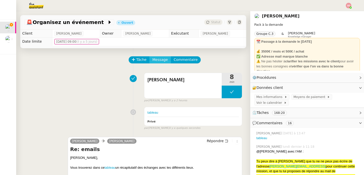
click at [157, 58] on span "Message" at bounding box center [160, 60] width 15 height 6
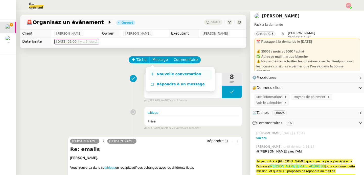
click at [157, 72] on span "Nouvelle conversation" at bounding box center [179, 74] width 45 height 4
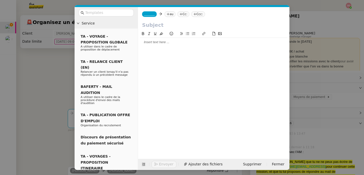
click at [154, 14] on span "_______" at bounding box center [149, 14] width 11 height 4
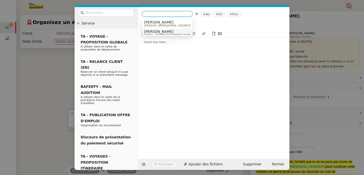
click at [160, 33] on span "[PERSON_NAME]" at bounding box center [168, 32] width 49 height 4
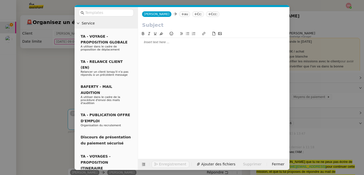
click at [159, 41] on div at bounding box center [213, 42] width 147 height 5
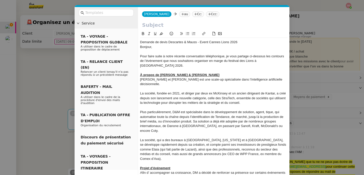
click at [159, 41] on div "Demande de devis Descartes & Mauss - Event Cannes Lions 2026" at bounding box center [213, 42] width 147 height 5
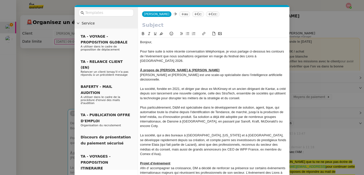
click at [155, 26] on input "text" at bounding box center [213, 25] width 143 height 8
paste input "Demande de devis Descartes & Mauss - Event Cannes Lions 2026"
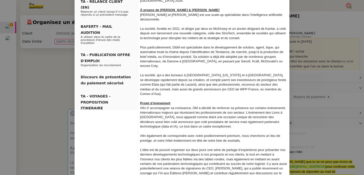
scroll to position [174, 0]
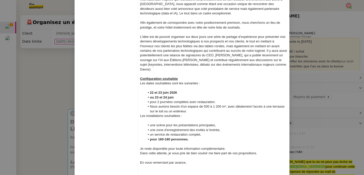
type input "Demande de devis Descartes & Mauss - Event Cannes Lions 2026"
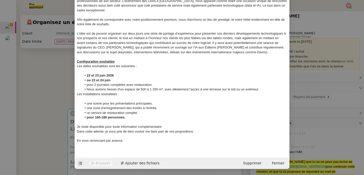
scroll to position [139, 0]
click at [107, 70] on div at bounding box center [182, 71] width 211 height 5
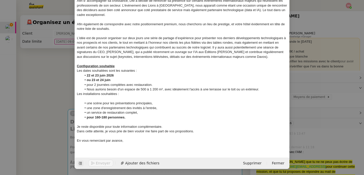
scroll to position [135, 0]
click at [101, 100] on div at bounding box center [182, 99] width 211 height 5
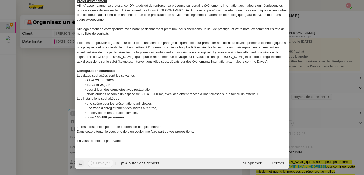
scroll to position [0, 0]
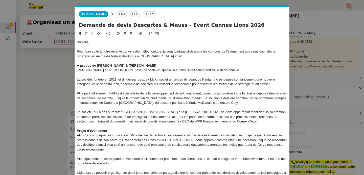
click at [116, 14] on nz-tag "au" at bounding box center [121, 14] width 11 height 6
paste input "[EMAIL_ADDRESS][DOMAIN_NAME]"
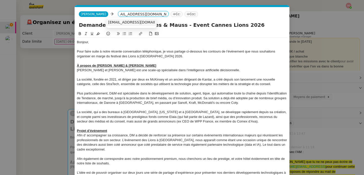
type input "[EMAIL_ADDRESS][DOMAIN_NAME]"
click at [118, 22] on span "[EMAIL_ADDRESS][DOMAIN_NAME]" at bounding box center [139, 22] width 62 height 4
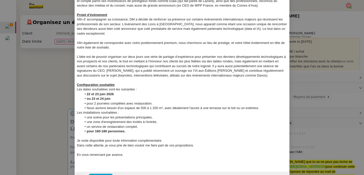
scroll to position [130, 0]
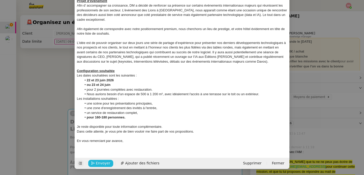
click at [97, 166] on span "Envoyer" at bounding box center [103, 164] width 14 height 6
click at [97, 166] on span "Confirmer l'envoi" at bounding box center [111, 164] width 30 height 6
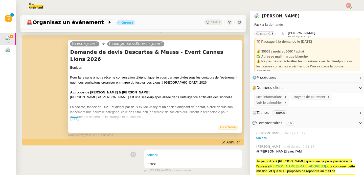
scroll to position [70, 0]
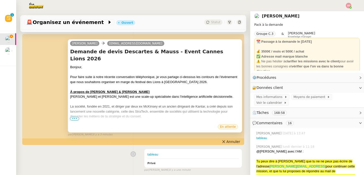
click at [75, 120] on span "•••" at bounding box center [74, 119] width 9 height 4
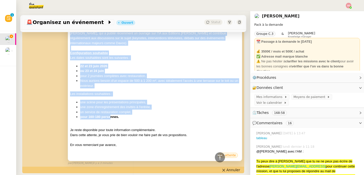
scroll to position [290, 0]
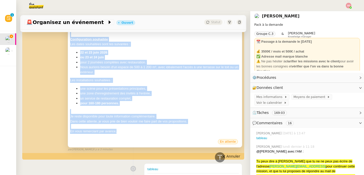
drag, startPoint x: 69, startPoint y: 51, endPoint x: 129, endPoint y: 123, distance: 93.9
copy div "Loremip do sitam Consectet & Adipi - Elits Doeius Tempo 2328 Incidid, Utla etdo…"
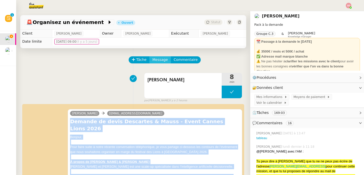
click at [157, 59] on span "Message" at bounding box center [160, 60] width 15 height 6
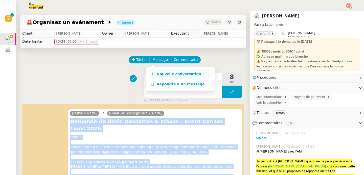
click at [157, 70] on link "Nouvelle conversation" at bounding box center [180, 74] width 63 height 10
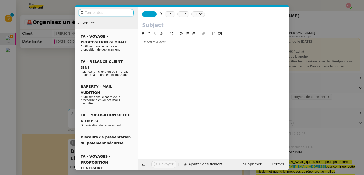
click at [161, 42] on div at bounding box center [213, 42] width 147 height 5
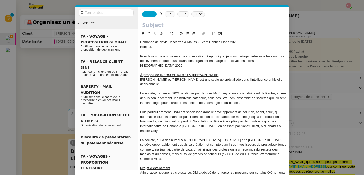
click at [161, 42] on div "Demande de devis Descartes & Mauss - Event Cannes Lions 2026" at bounding box center [213, 42] width 147 height 5
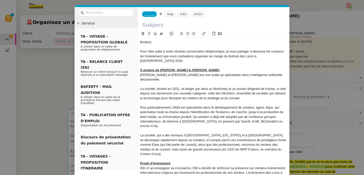
click at [158, 28] on input "text" at bounding box center [213, 25] width 143 height 8
paste input "Demande de devis Descartes & Mauss - Event Cannes Lions 2026"
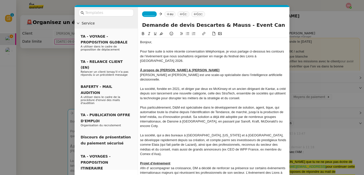
scroll to position [0, 12]
type input "Demande de devis Descartes & Mauss - Event Cannes Lions 2026"
click at [151, 15] on span "_______" at bounding box center [149, 14] width 11 height 4
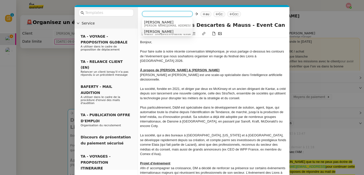
click at [158, 31] on span "[PERSON_NAME]" at bounding box center [168, 32] width 49 height 4
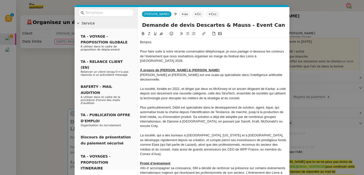
click at [179, 15] on nz-tag "au" at bounding box center [184, 14] width 11 height 6
paste input "[EMAIL_ADDRESS][PERSON_NAME][DOMAIN_NAME]"
type input "[EMAIL_ADDRESS][PERSON_NAME][DOMAIN_NAME]"
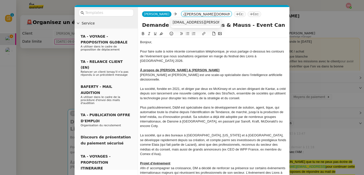
click at [180, 22] on span "[EMAIL_ADDRESS][PERSON_NAME][DOMAIN_NAME]" at bounding box center [218, 22] width 91 height 4
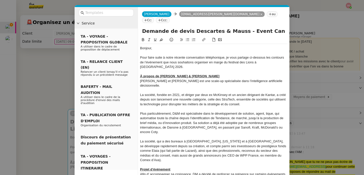
scroll to position [187, 0]
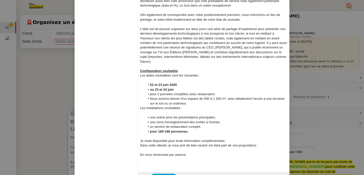
click at [165, 78] on div at bounding box center [213, 80] width 147 height 5
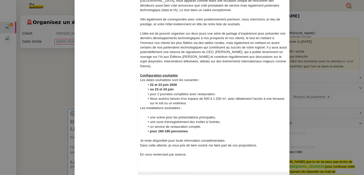
click at [166, 111] on div at bounding box center [213, 113] width 147 height 5
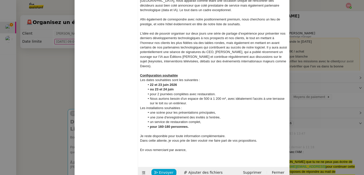
scroll to position [178, 0]
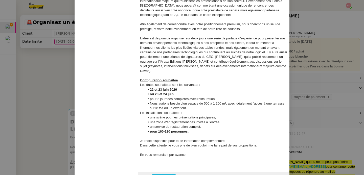
click at [162, 174] on button "Envoyer" at bounding box center [164, 177] width 25 height 7
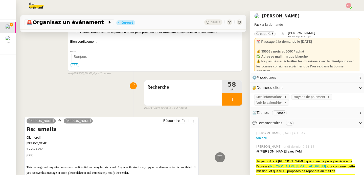
scroll to position [677, 0]
click at [232, 93] on div at bounding box center [232, 99] width 20 height 13
click at [232, 93] on button at bounding box center [237, 99] width 10 height 13
click at [219, 154] on div at bounding box center [220, 158] width 10 height 10
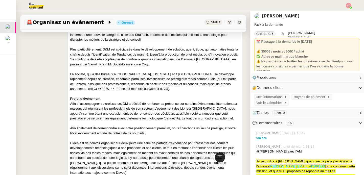
scroll to position [0, 0]
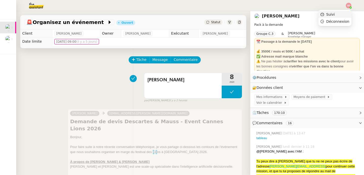
click at [335, 11] on li "Suivi" at bounding box center [335, 14] width 33 height 7
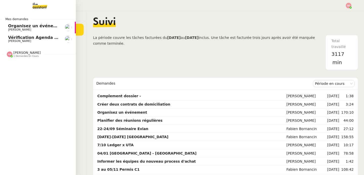
click at [17, 26] on span "Organisez un événement" at bounding box center [36, 26] width 57 height 5
